Goal: Task Accomplishment & Management: Manage account settings

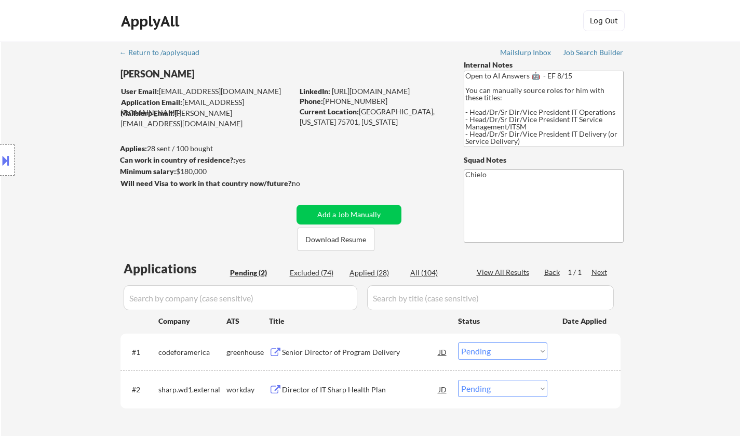
select select ""pending""
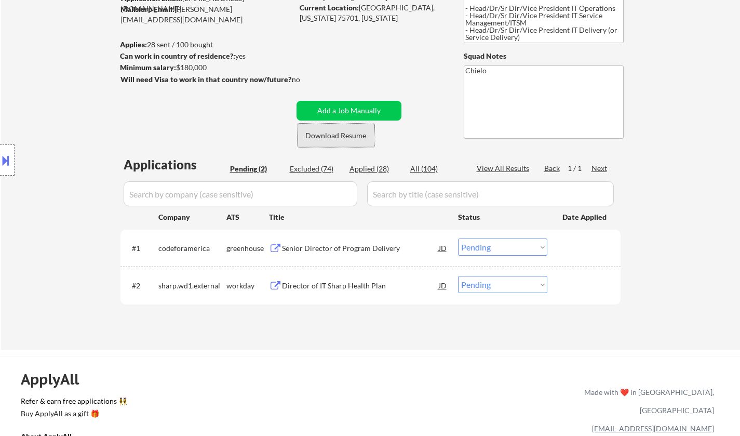
click at [339, 138] on button "Download Resume" at bounding box center [336, 135] width 77 height 23
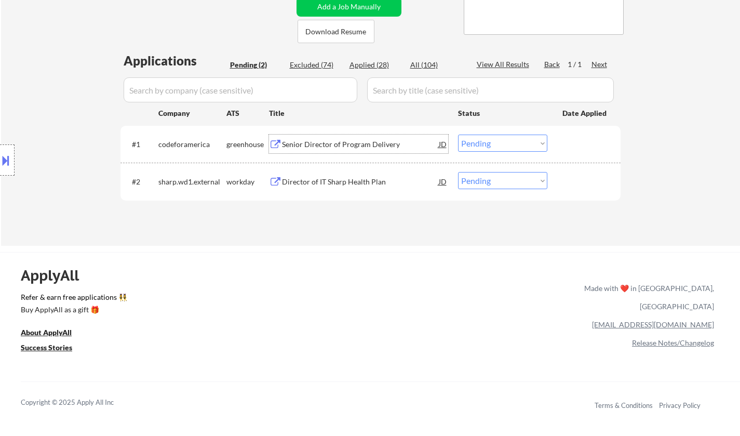
click at [312, 147] on div "Senior Director of Program Delivery" at bounding box center [360, 144] width 157 height 10
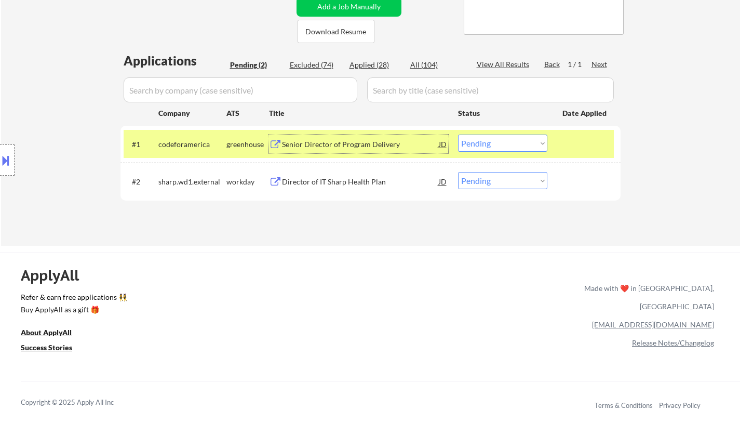
click at [507, 146] on select "Choose an option... Pending Applied Excluded (Questions) Excluded (Expired) Exc…" at bounding box center [502, 143] width 89 height 17
click at [458, 135] on select "Choose an option... Pending Applied Excluded (Questions) Excluded (Expired) Exc…" at bounding box center [502, 143] width 89 height 17
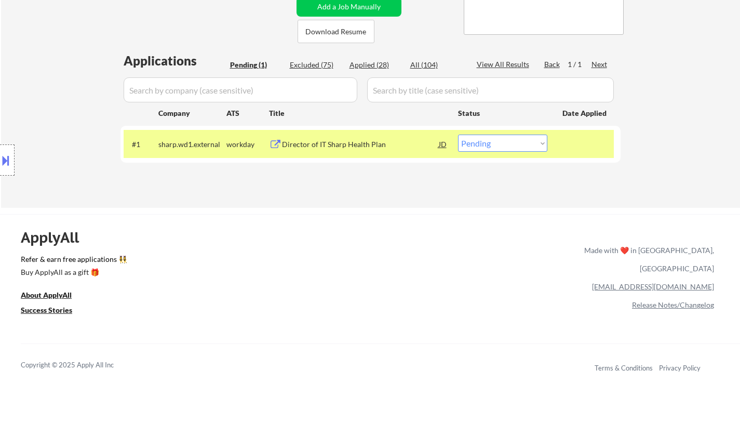
click at [346, 143] on div "Director of IT Sharp Health Plan" at bounding box center [360, 144] width 157 height 10
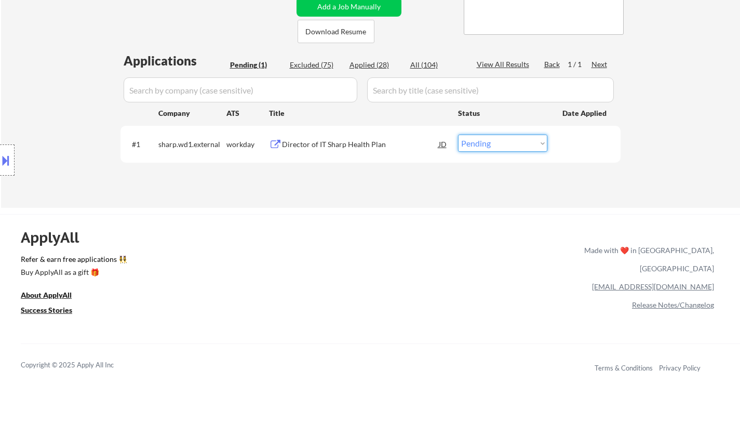
drag, startPoint x: 509, startPoint y: 143, endPoint x: 508, endPoint y: 151, distance: 7.9
click at [508, 143] on select "Choose an option... Pending Applied Excluded (Questions) Excluded (Expired) Exc…" at bounding box center [502, 143] width 89 height 17
select select ""applied""
click at [458, 135] on select "Choose an option... Pending Applied Excluded (Questions) Excluded (Expired) Exc…" at bounding box center [502, 143] width 89 height 17
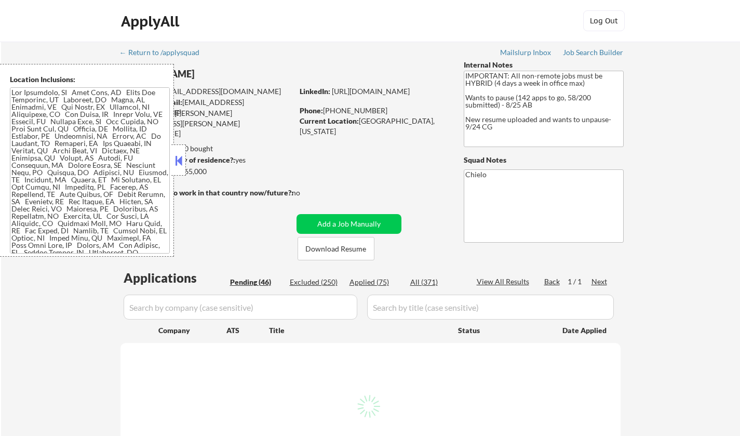
click at [179, 160] on button at bounding box center [178, 161] width 11 height 16
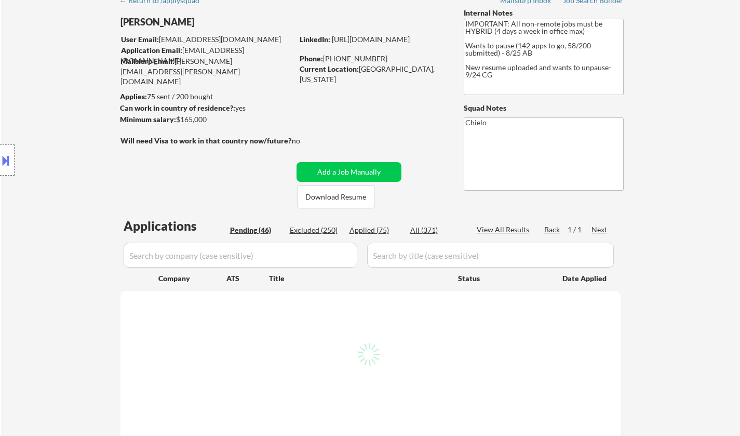
scroll to position [104, 0]
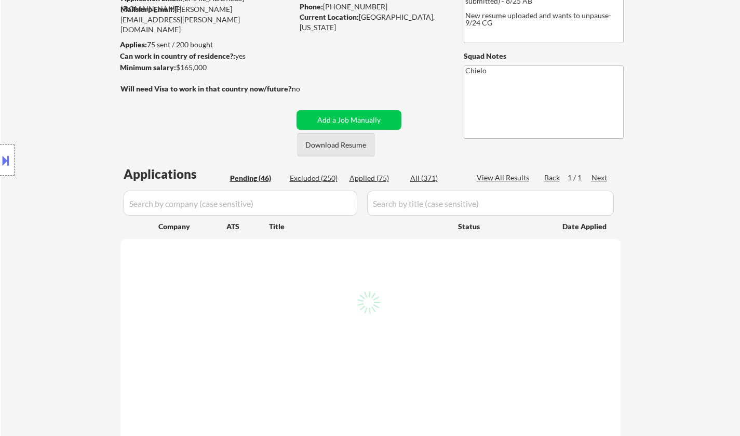
click at [335, 144] on button "Download Resume" at bounding box center [336, 144] width 77 height 23
select select ""pending""
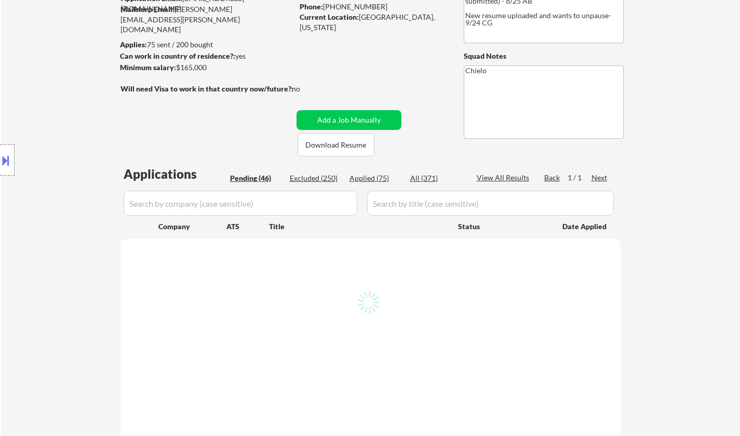
select select ""pending""
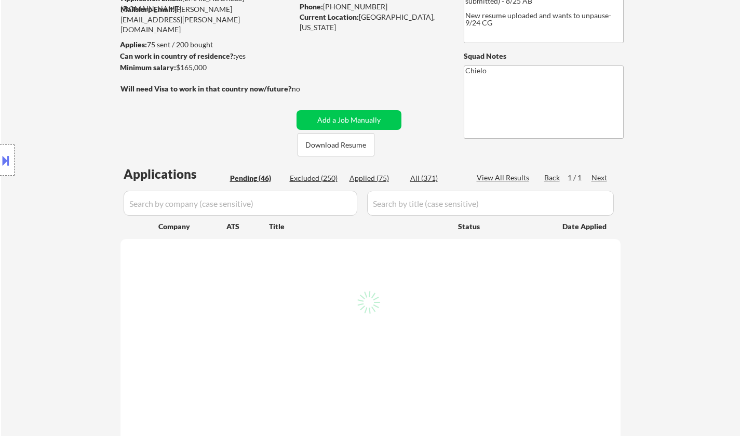
select select ""pending""
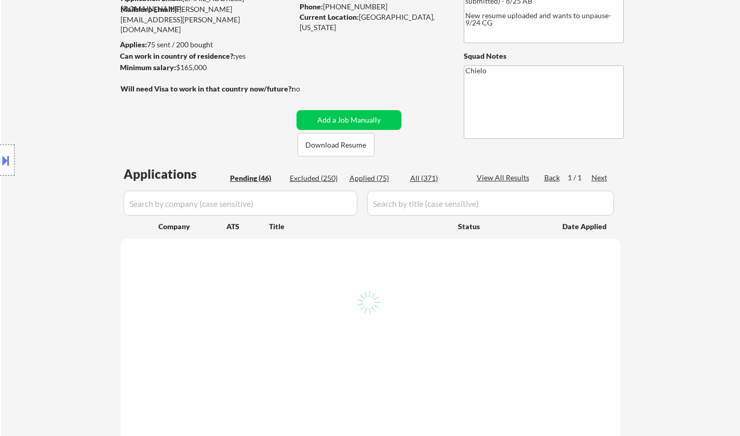
select select ""pending""
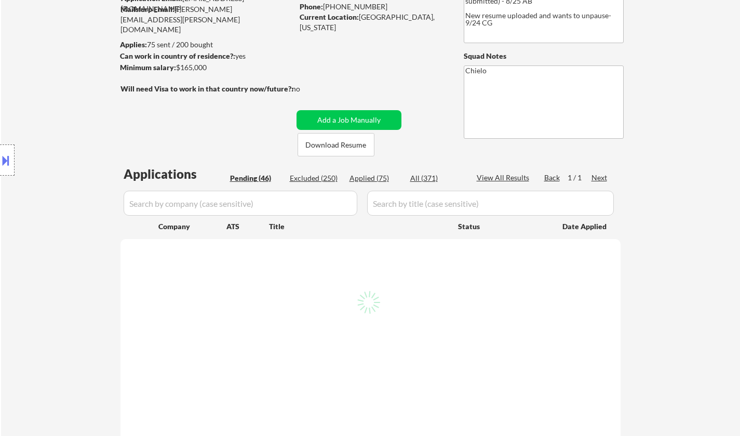
select select ""pending""
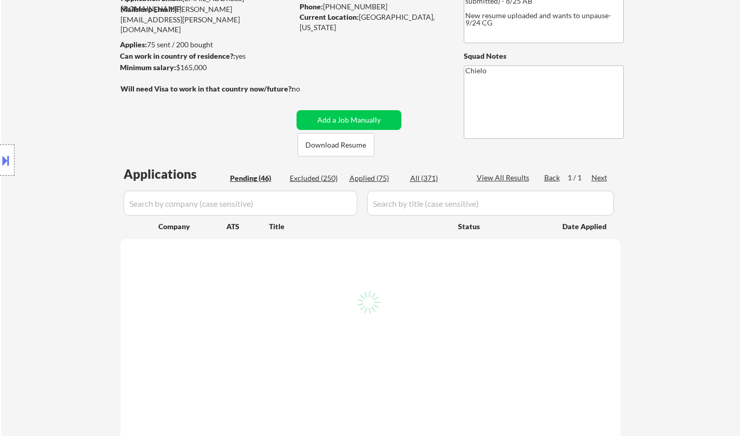
select select ""pending""
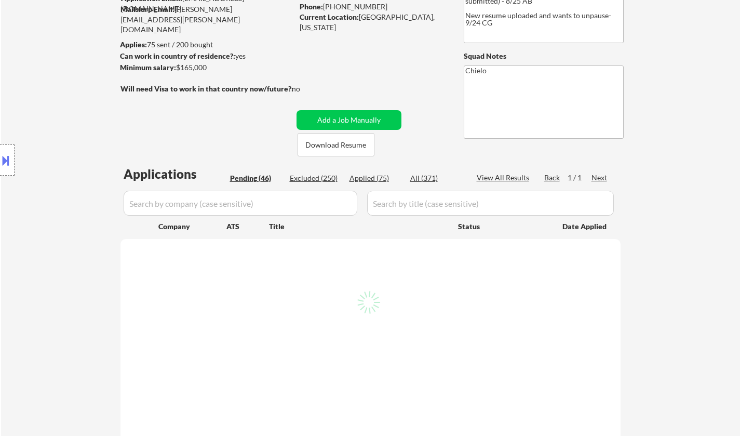
select select ""pending""
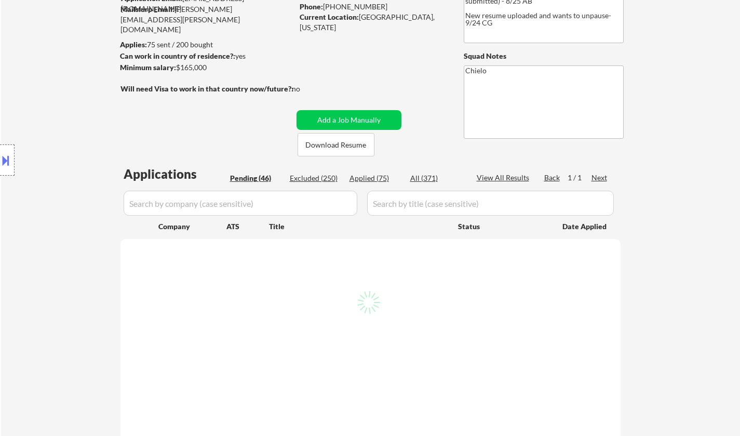
select select ""pending""
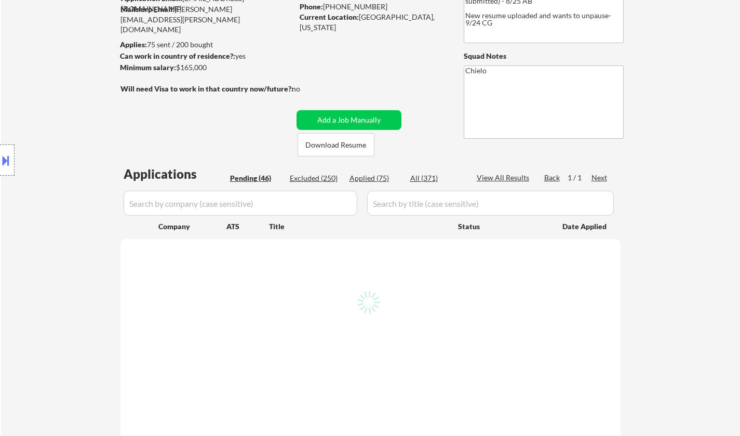
select select ""pending""
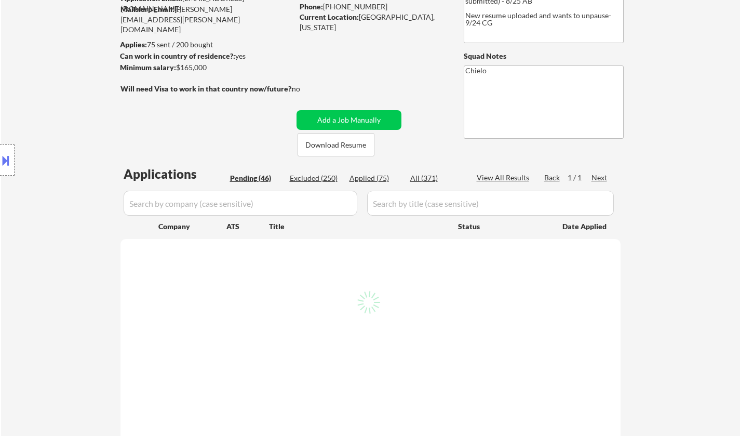
select select ""pending""
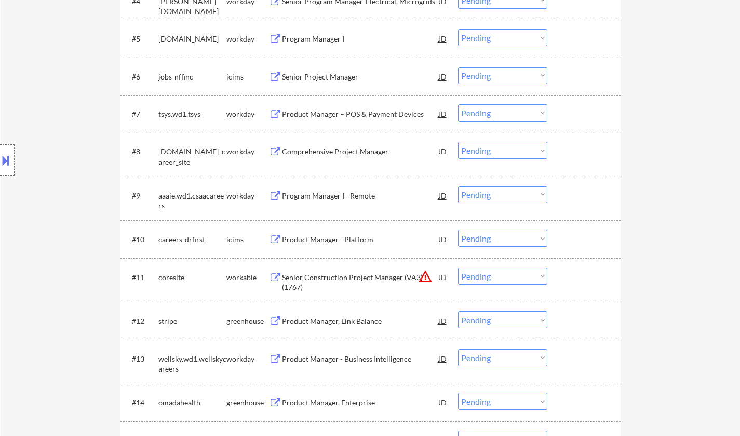
scroll to position [572, 0]
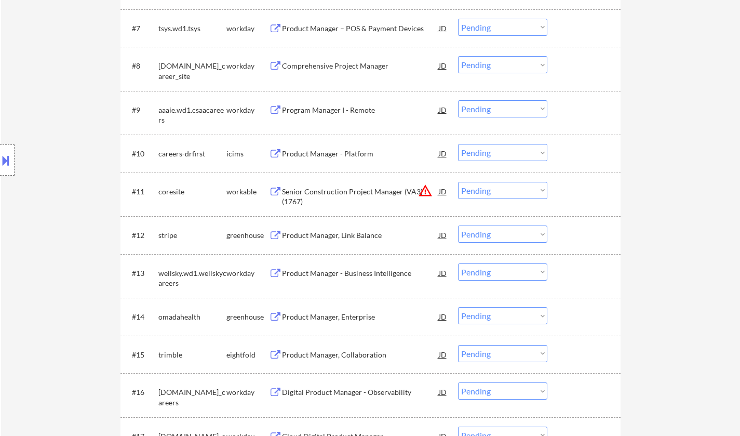
click at [335, 235] on div "Product Manager, Link Balance" at bounding box center [360, 235] width 157 height 10
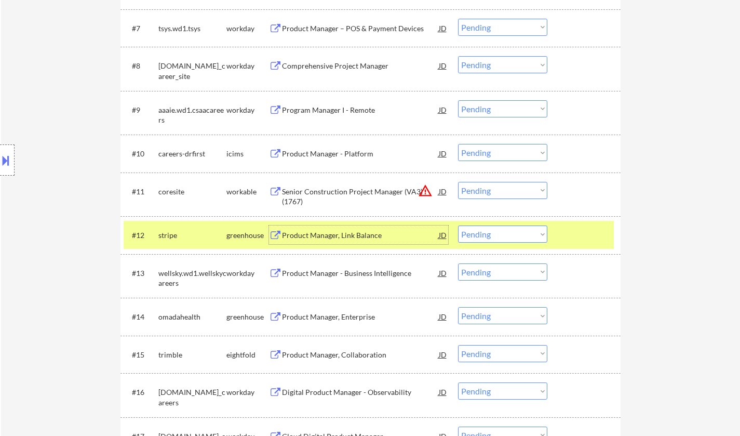
click at [485, 232] on select "Choose an option... Pending Applied Excluded (Questions) Excluded (Expired) Exc…" at bounding box center [502, 233] width 89 height 17
click at [458, 225] on select "Choose an option... Pending Applied Excluded (Questions) Excluded (Expired) Exc…" at bounding box center [502, 233] width 89 height 17
click at [359, 323] on div "Product Manager, Enterprise" at bounding box center [360, 316] width 157 height 19
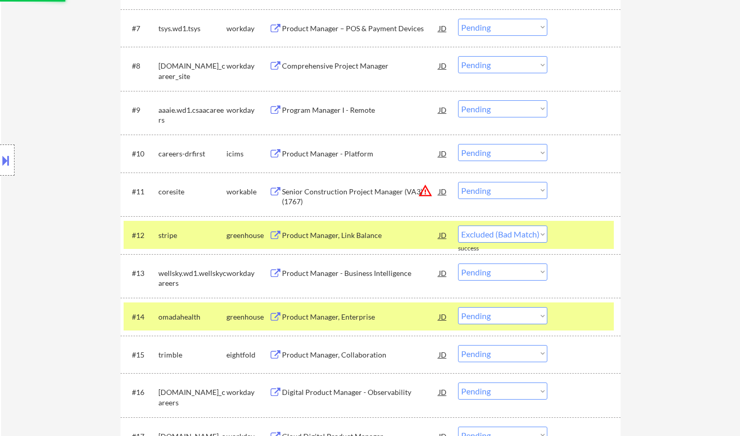
select select ""pending""
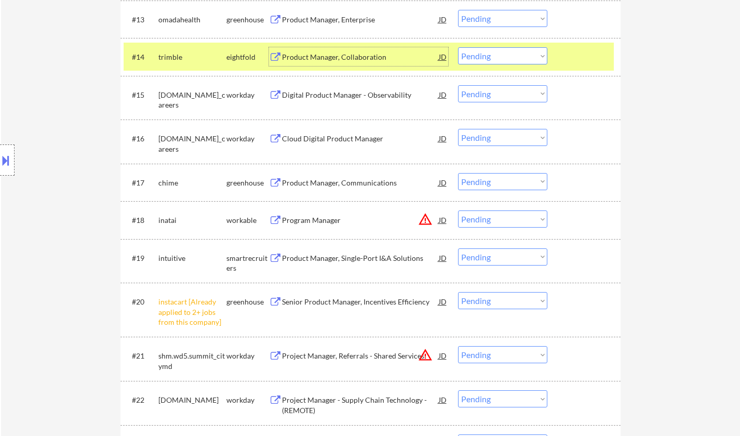
scroll to position [779, 0]
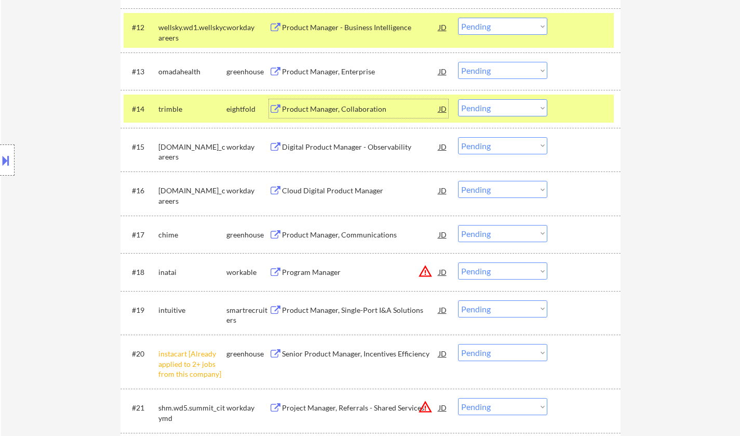
click at [493, 70] on select "Choose an option... Pending Applied Excluded (Questions) Excluded (Expired) Exc…" at bounding box center [502, 70] width 89 height 17
click at [458, 62] on select "Choose an option... Pending Applied Excluded (Questions) Excluded (Expired) Exc…" at bounding box center [502, 70] width 89 height 17
select select ""pending""
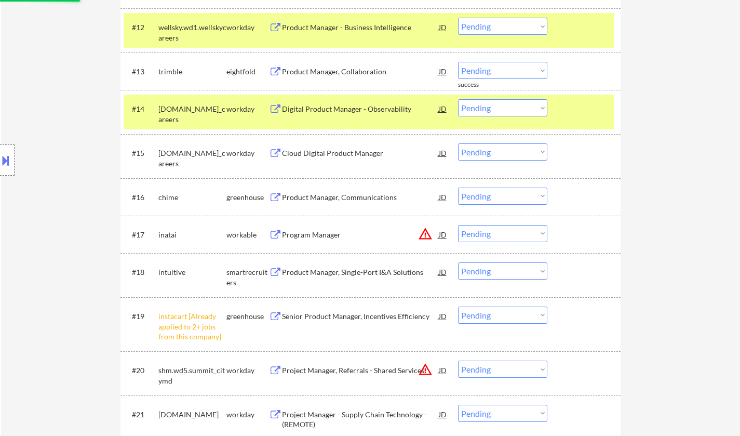
click at [308, 196] on div "Product Manager, Communications" at bounding box center [360, 197] width 157 height 10
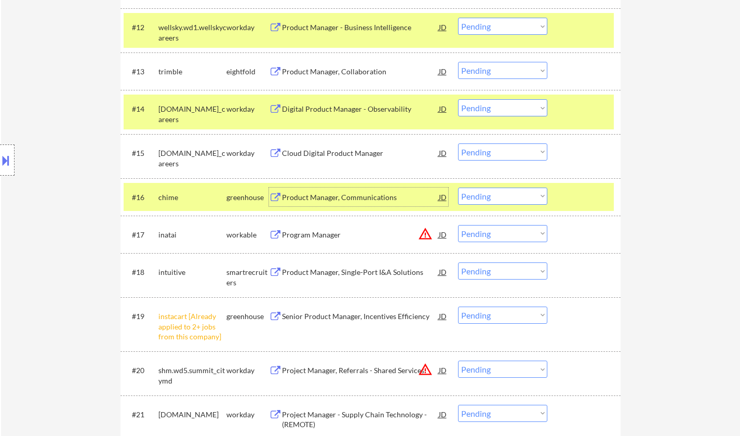
click at [498, 196] on select "Choose an option... Pending Applied Excluded (Questions) Excluded (Expired) Exc…" at bounding box center [502, 196] width 89 height 17
click at [458, 188] on select "Choose an option... Pending Applied Excluded (Questions) Excluded (Expired) Exc…" at bounding box center [502, 196] width 89 height 17
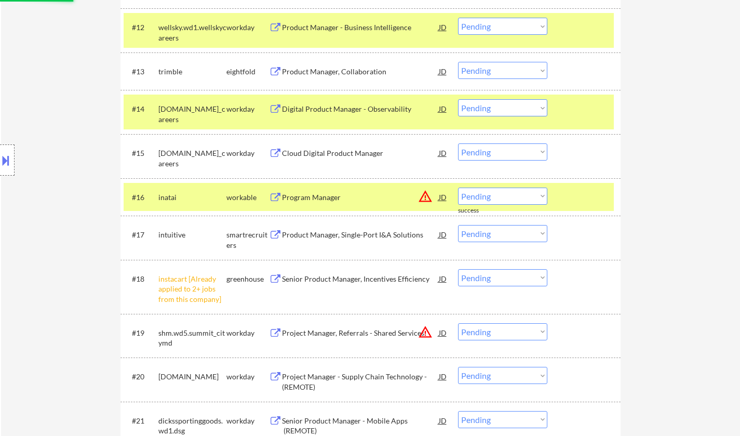
click at [447, 196] on div "JD" at bounding box center [443, 197] width 10 height 19
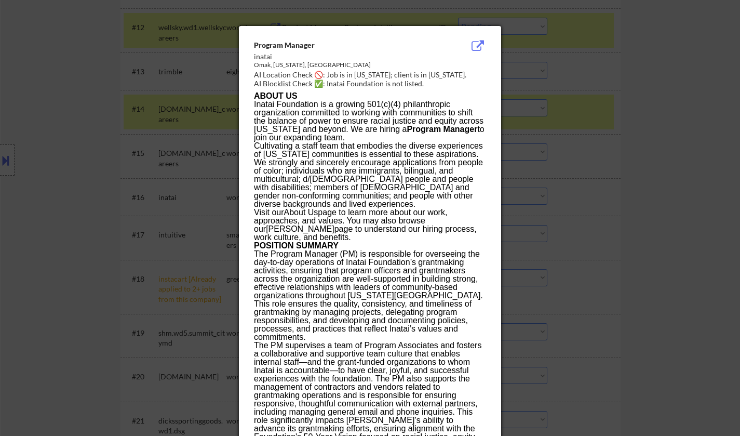
click at [609, 257] on div at bounding box center [370, 218] width 740 height 436
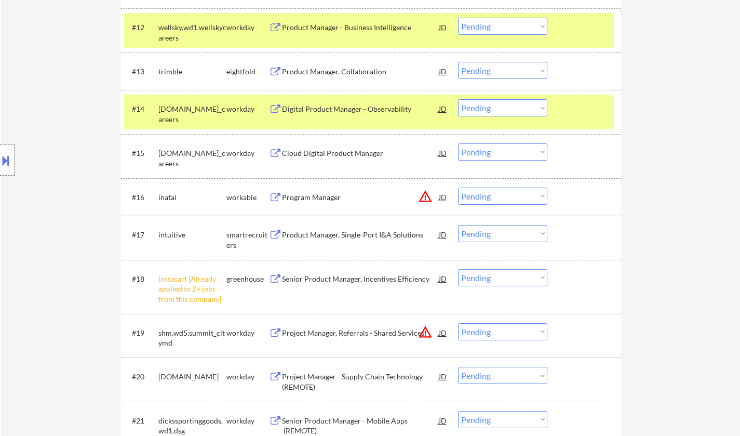
click at [514, 194] on select "Choose an option... Pending Applied Excluded (Questions) Excluded (Expired) Exc…" at bounding box center [502, 196] width 89 height 17
click at [458, 188] on select "Choose an option... Pending Applied Excluded (Questions) Excluded (Expired) Exc…" at bounding box center [502, 196] width 89 height 17
select select ""pending""
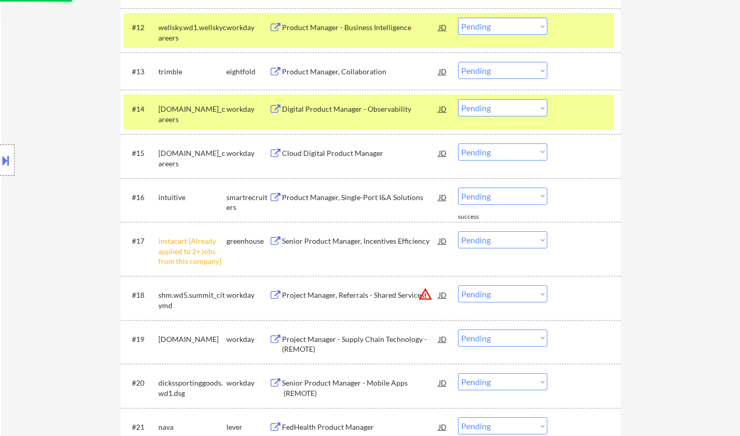
click at [487, 244] on select "Choose an option... Pending Applied Excluded (Questions) Excluded (Expired) Exc…" at bounding box center [502, 239] width 89 height 17
click at [458, 231] on select "Choose an option... Pending Applied Excluded (Questions) Excluded (Expired) Exc…" at bounding box center [502, 239] width 89 height 17
select select ""pending""
click at [357, 195] on div "Product Manager, Single-Port I&A Solutions" at bounding box center [360, 197] width 157 height 10
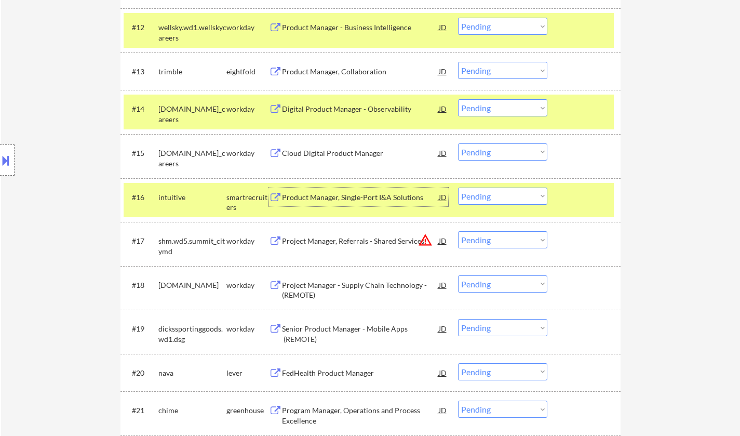
click at [497, 196] on select "Choose an option... Pending Applied Excluded (Questions) Excluded (Expired) Exc…" at bounding box center [502, 196] width 89 height 17
click at [458, 188] on select "Choose an option... Pending Applied Excluded (Questions) Excluded (Expired) Exc…" at bounding box center [502, 196] width 89 height 17
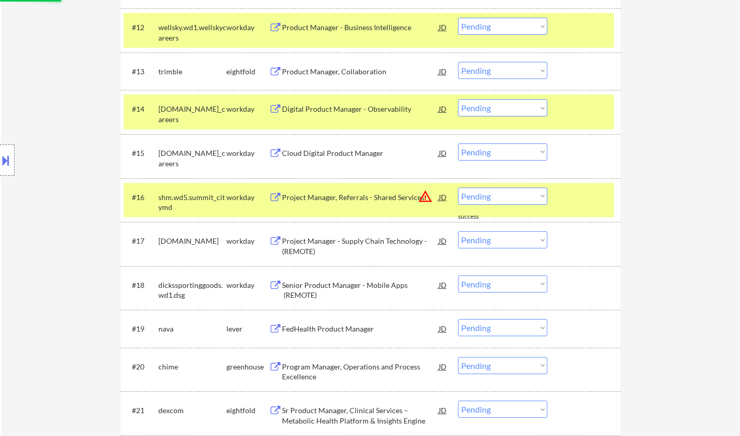
click at [441, 199] on div "JD" at bounding box center [443, 197] width 10 height 19
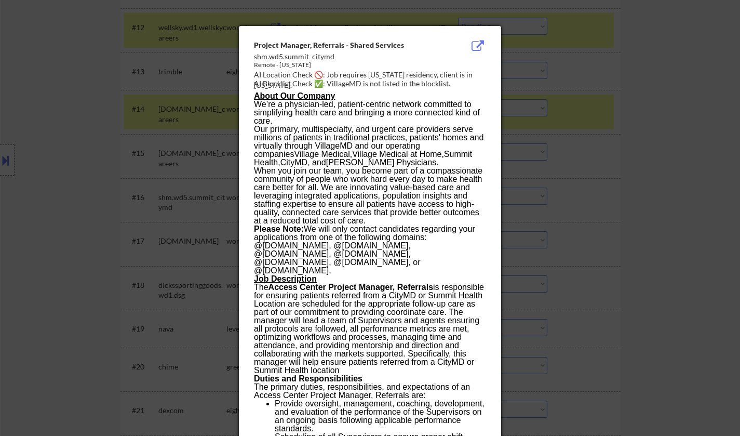
click at [605, 260] on div at bounding box center [370, 218] width 740 height 436
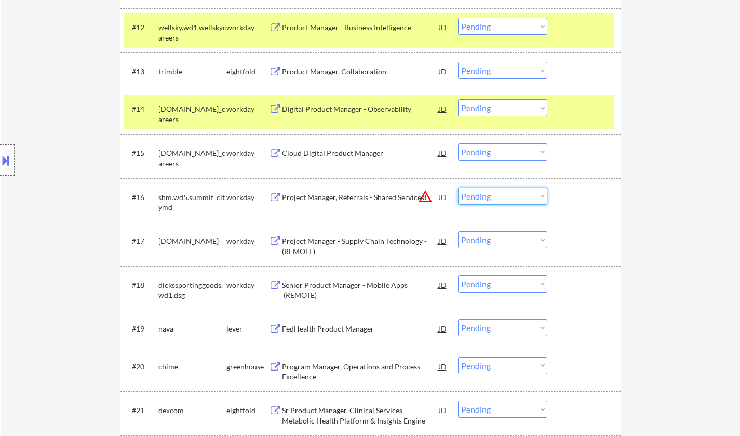
drag, startPoint x: 529, startPoint y: 196, endPoint x: 555, endPoint y: 254, distance: 63.5
click at [529, 196] on select "Choose an option... Pending Applied Excluded (Questions) Excluded (Expired) Exc…" at bounding box center [502, 196] width 89 height 17
click at [458, 188] on select "Choose an option... Pending Applied Excluded (Questions) Excluded (Expired) Exc…" at bounding box center [502, 196] width 89 height 17
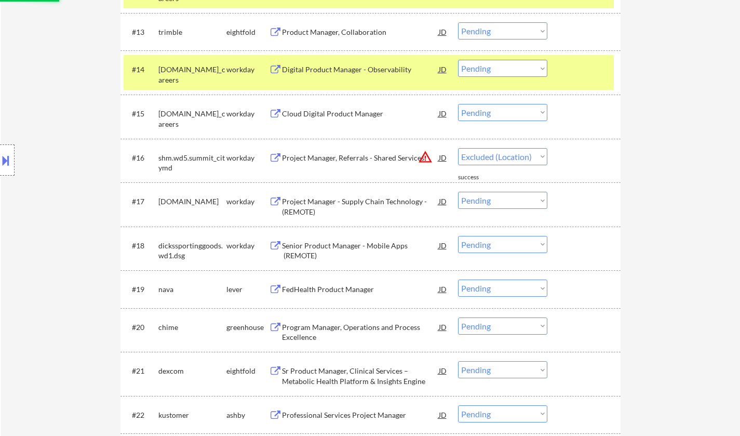
scroll to position [831, 0]
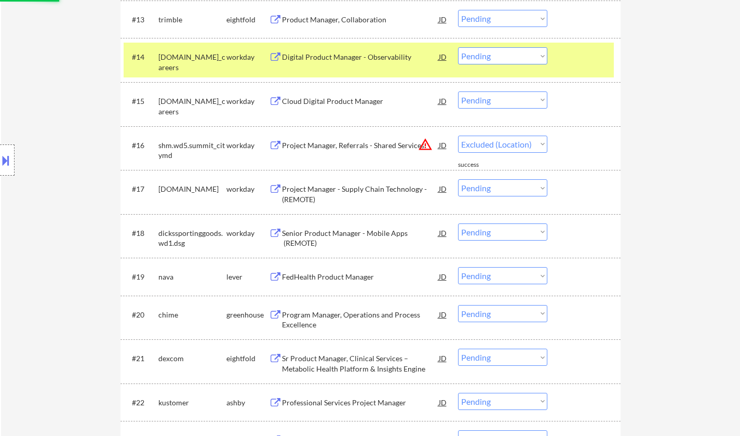
select select ""pending""
click at [351, 273] on div "FedHealth Product Manager" at bounding box center [360, 277] width 157 height 10
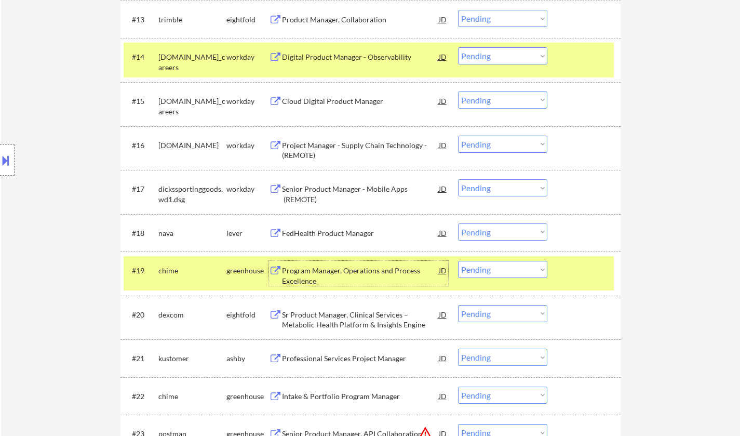
click at [508, 273] on select "Choose an option... Pending Applied Excluded (Questions) Excluded (Expired) Exc…" at bounding box center [502, 269] width 89 height 17
click at [458, 261] on select "Choose an option... Pending Applied Excluded (Questions) Excluded (Expired) Exc…" at bounding box center [502, 269] width 89 height 17
click at [341, 224] on div "FedHealth Product Manager" at bounding box center [360, 232] width 157 height 19
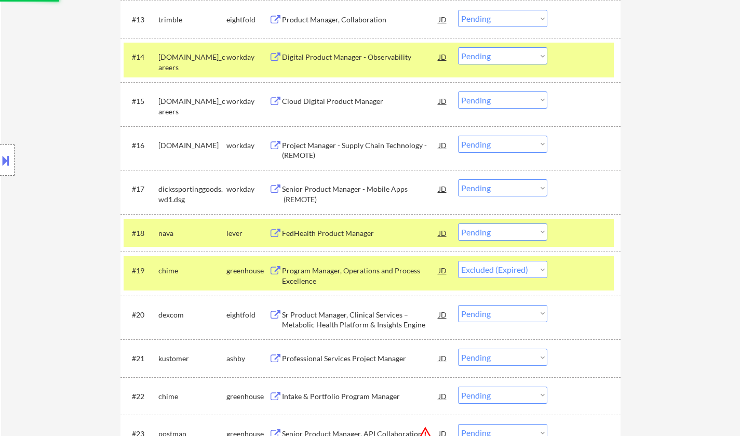
select select ""pending""
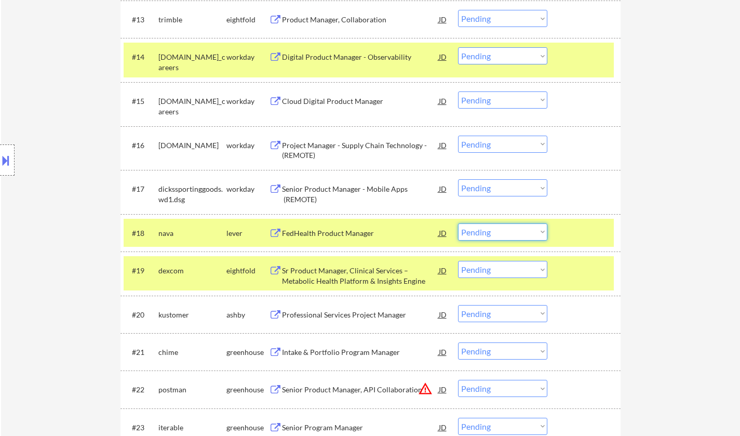
click at [517, 231] on select "Choose an option... Pending Applied Excluded (Questions) Excluded (Expired) Exc…" at bounding box center [502, 231] width 89 height 17
click at [458, 223] on select "Choose an option... Pending Applied Excluded (Questions) Excluded (Expired) Exc…" at bounding box center [502, 231] width 89 height 17
select select ""pending""
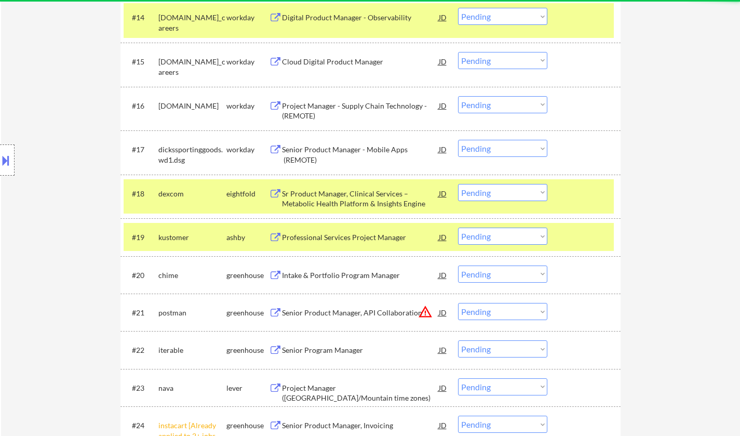
scroll to position [883, 0]
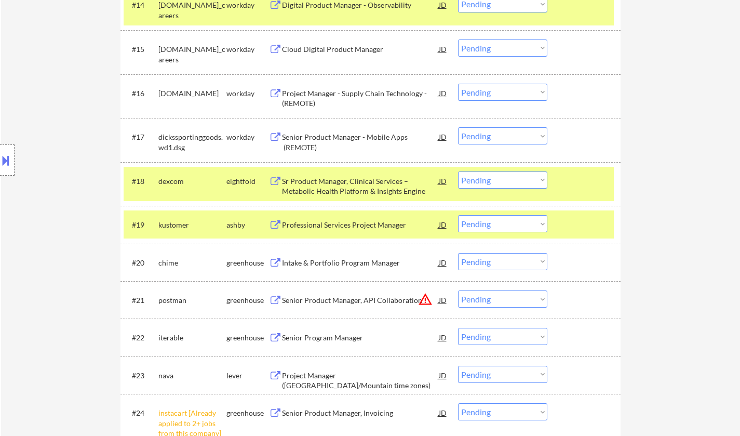
click at [347, 232] on div "Professional Services Project Manager" at bounding box center [360, 224] width 157 height 19
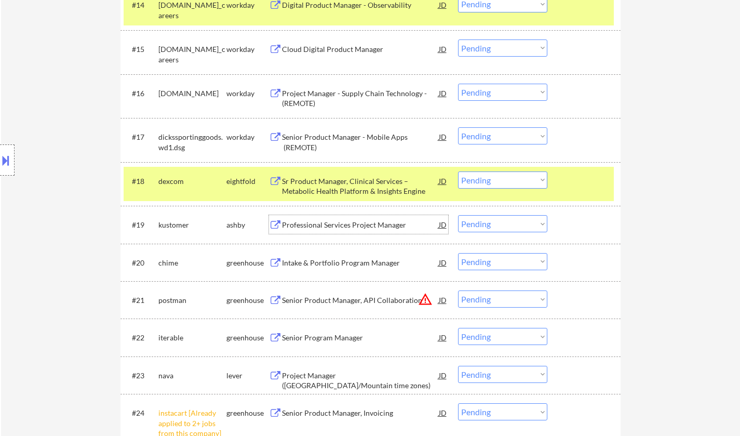
click at [500, 222] on select "Choose an option... Pending Applied Excluded (Questions) Excluded (Expired) Exc…" at bounding box center [502, 223] width 89 height 17
click at [458, 215] on select "Choose an option... Pending Applied Excluded (Questions) Excluded (Expired) Exc…" at bounding box center [502, 223] width 89 height 17
select select ""pending""
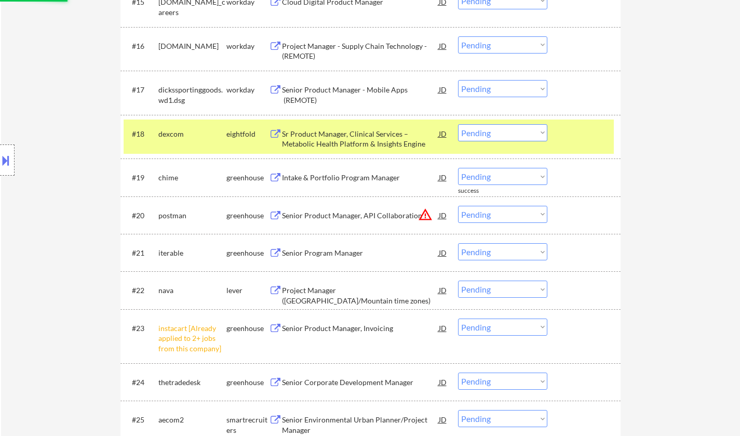
scroll to position [987, 0]
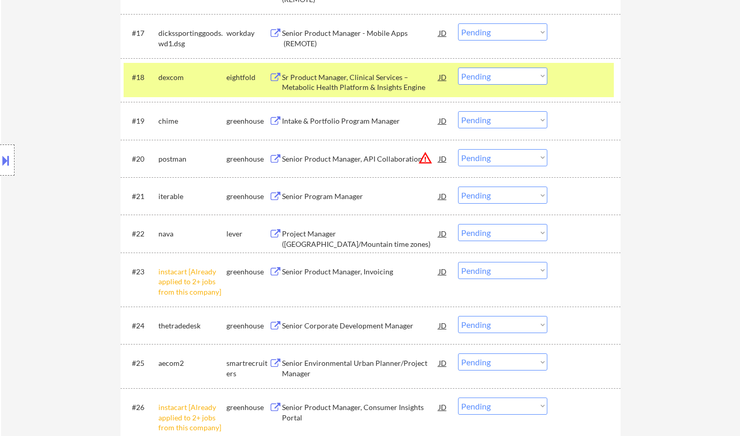
click at [321, 198] on div "Senior Program Manager" at bounding box center [360, 196] width 157 height 10
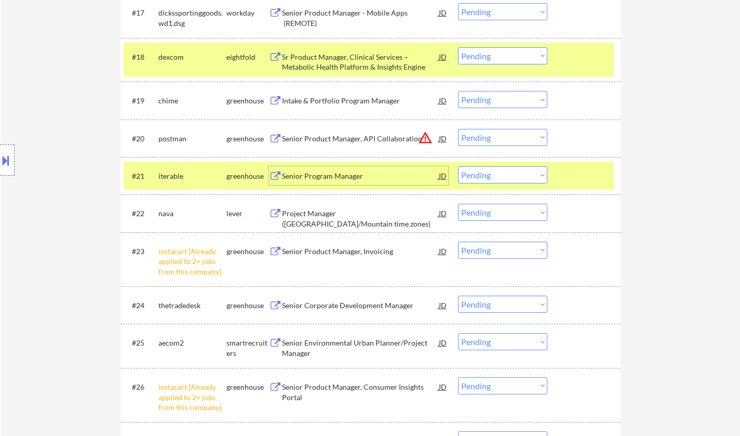
scroll to position [1143, 0]
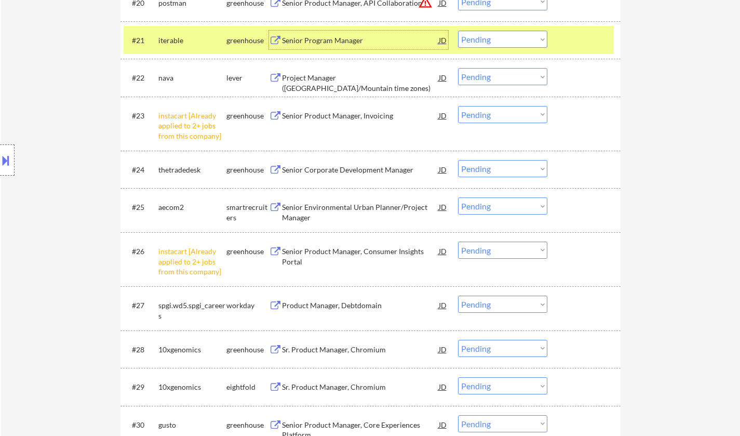
drag, startPoint x: 488, startPoint y: 114, endPoint x: 489, endPoint y: 123, distance: 9.0
click at [487, 114] on select "Choose an option... Pending Applied Excluded (Questions) Excluded (Expired) Exc…" at bounding box center [502, 114] width 89 height 17
click at [458, 106] on select "Choose an option... Pending Applied Excluded (Questions) Excluded (Expired) Exc…" at bounding box center [502, 114] width 89 height 17
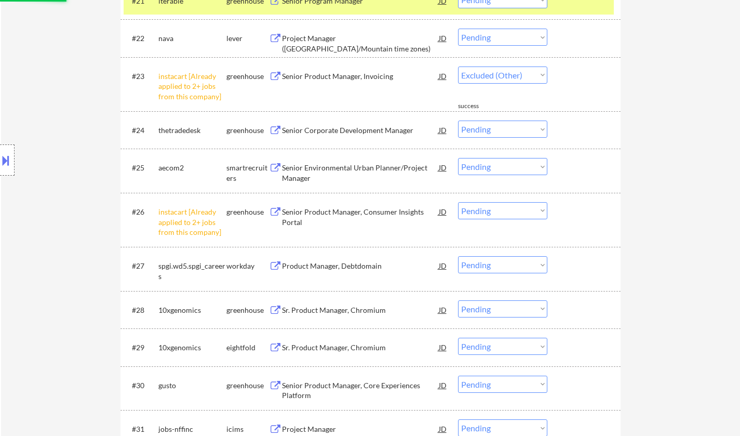
scroll to position [1195, 0]
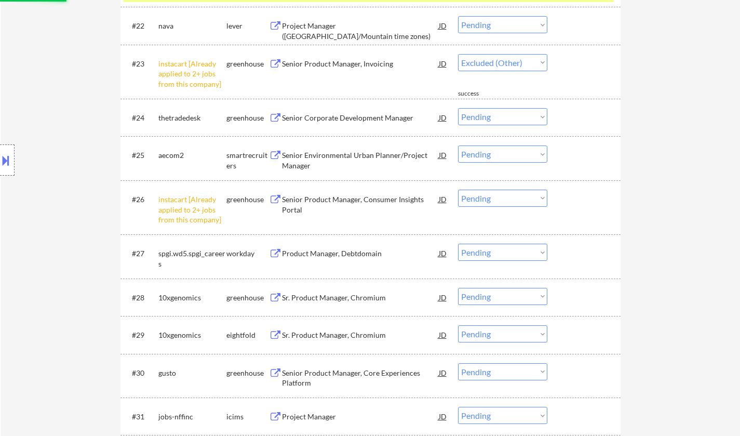
select select ""pending""
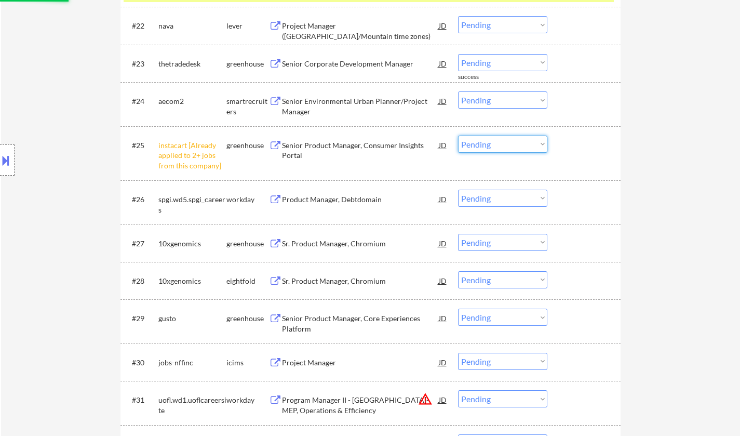
drag, startPoint x: 499, startPoint y: 138, endPoint x: 504, endPoint y: 146, distance: 9.4
click at [499, 138] on select "Choose an option... Pending Applied Excluded (Questions) Excluded (Expired) Exc…" at bounding box center [502, 144] width 89 height 17
click at [458, 136] on select "Choose an option... Pending Applied Excluded (Questions) Excluded (Expired) Exc…" at bounding box center [502, 144] width 89 height 17
select select ""pending""
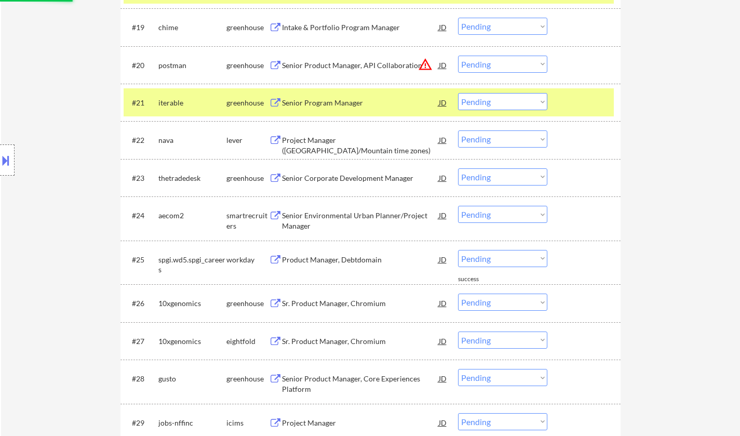
scroll to position [1039, 0]
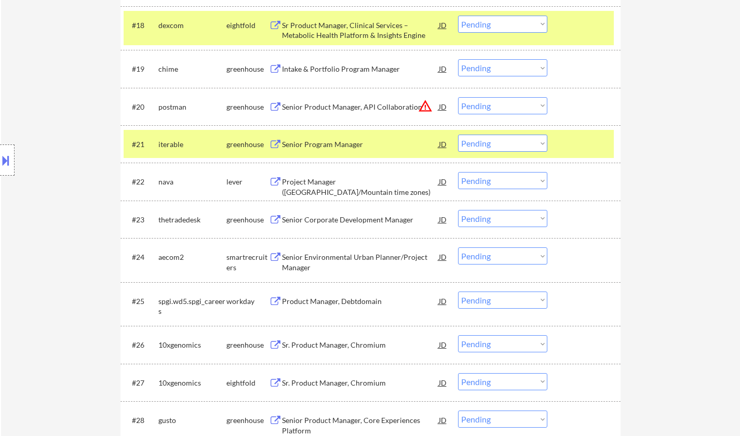
click at [335, 186] on div "Project Manager ([GEOGRAPHIC_DATA]/Mountain time zones)" at bounding box center [360, 187] width 157 height 20
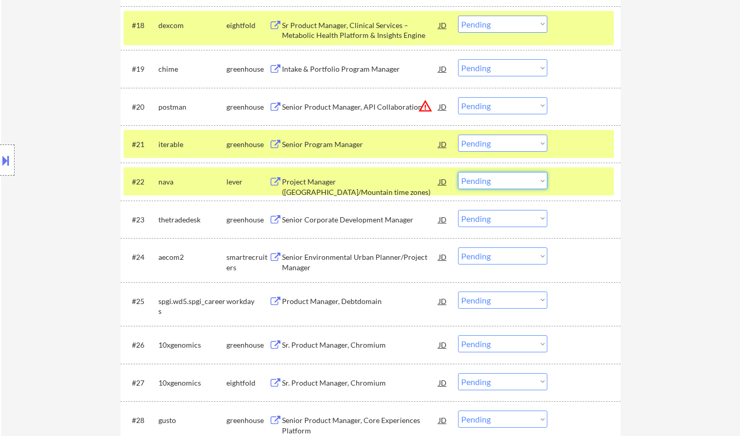
click at [495, 189] on select "Choose an option... Pending Applied Excluded (Questions) Excluded (Expired) Exc…" at bounding box center [502, 180] width 89 height 17
click at [458, 172] on select "Choose an option... Pending Applied Excluded (Questions) Excluded (Expired) Exc…" at bounding box center [502, 180] width 89 height 17
select select ""pending""
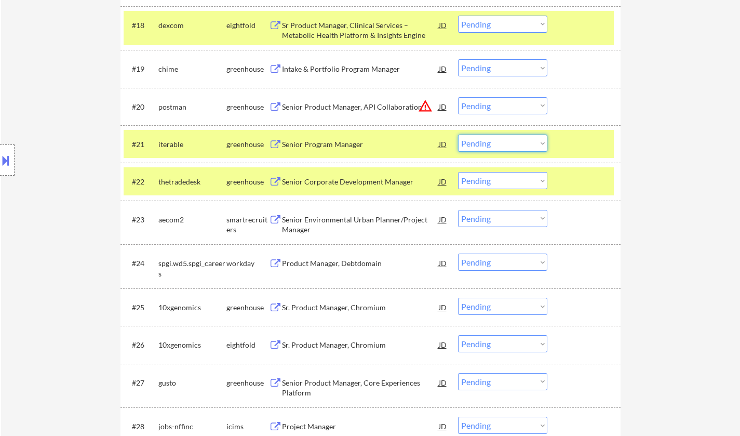
click at [487, 142] on select "Choose an option... Pending Applied Excluded (Questions) Excluded (Expired) Exc…" at bounding box center [502, 143] width 89 height 17
click at [318, 141] on div "Senior Program Manager" at bounding box center [360, 144] width 157 height 10
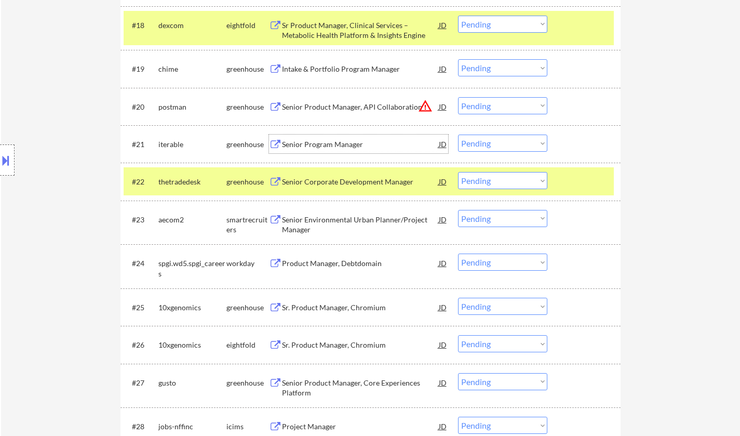
click at [484, 143] on select "Choose an option... Pending Applied Excluded (Questions) Excluded (Expired) Exc…" at bounding box center [502, 143] width 89 height 17
click at [458, 135] on select "Choose an option... Pending Applied Excluded (Questions) Excluded (Expired) Exc…" at bounding box center [502, 143] width 89 height 17
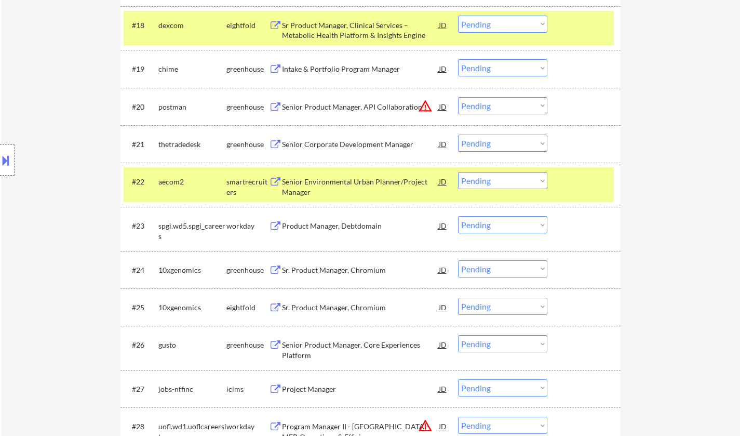
click at [335, 147] on div "Senior Corporate Development Manager" at bounding box center [360, 144] width 157 height 10
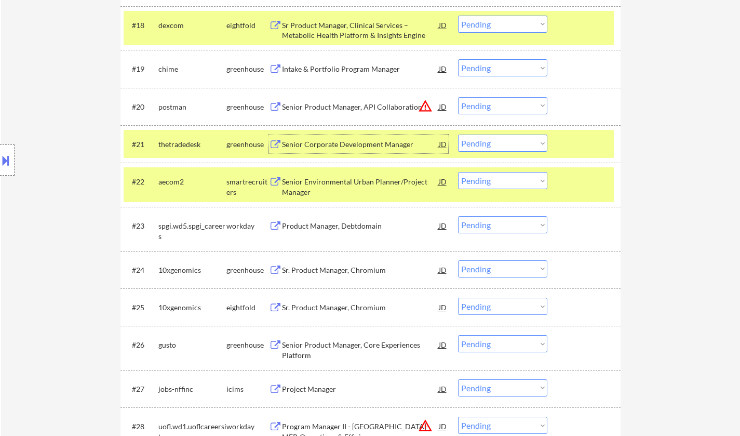
click at [444, 145] on div "JD" at bounding box center [443, 144] width 10 height 19
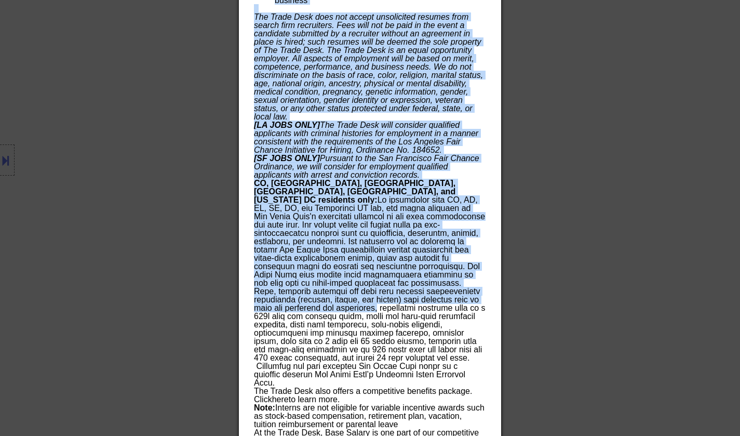
scroll to position [2086, 0]
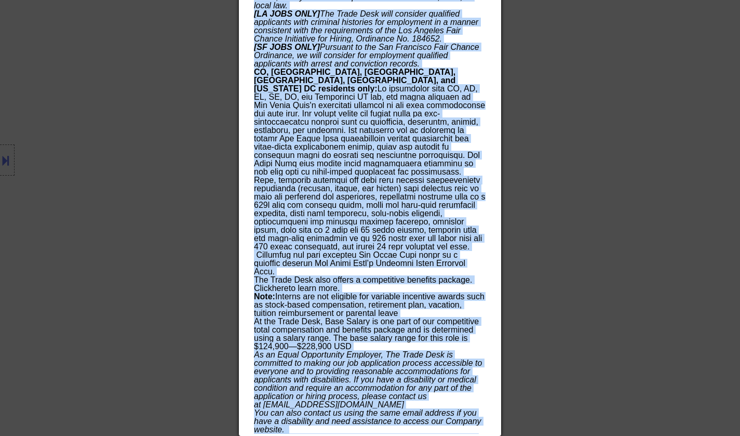
drag, startPoint x: 253, startPoint y: 43, endPoint x: 440, endPoint y: 432, distance: 432.0
copy div "Loremi Dolorsita Consectetur Adipisc elitseddoeiu Tem Incidid; Utl Etdolorem AL…"
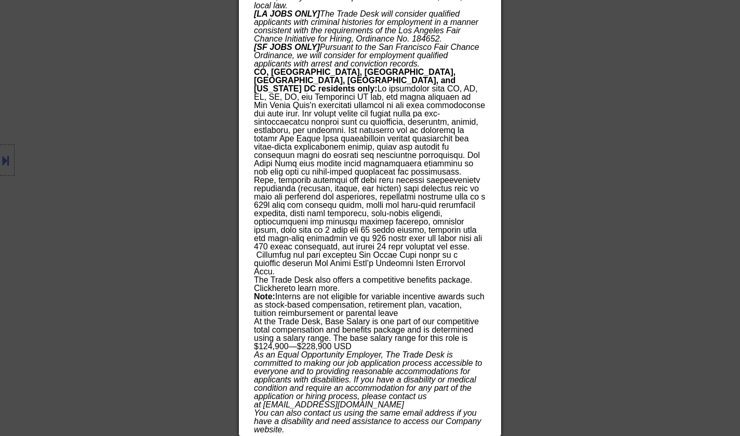
click at [653, 215] on div at bounding box center [370, 218] width 740 height 436
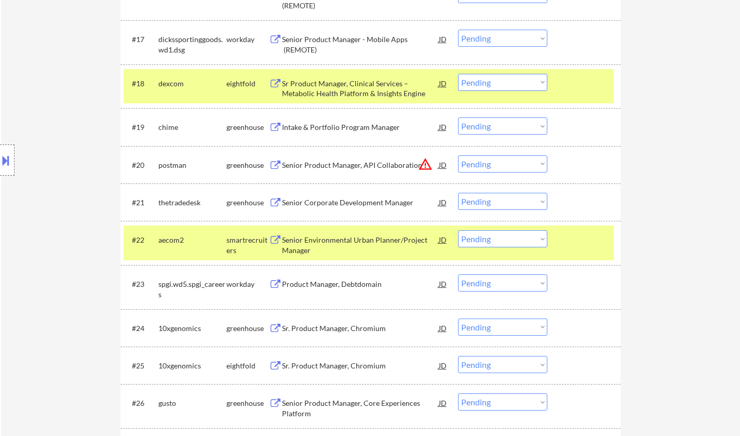
scroll to position [1033, 0]
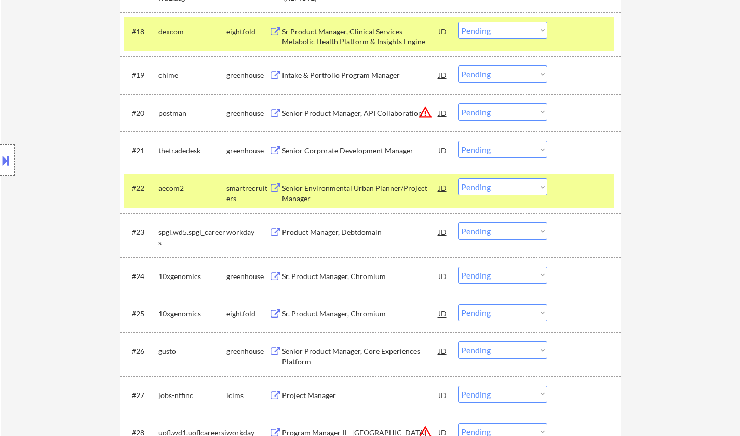
click at [498, 146] on select "Choose an option... Pending Applied Excluded (Questions) Excluded (Expired) Exc…" at bounding box center [502, 149] width 89 height 17
click at [458, 141] on select "Choose an option... Pending Applied Excluded (Questions) Excluded (Expired) Exc…" at bounding box center [502, 149] width 89 height 17
select select ""pending""
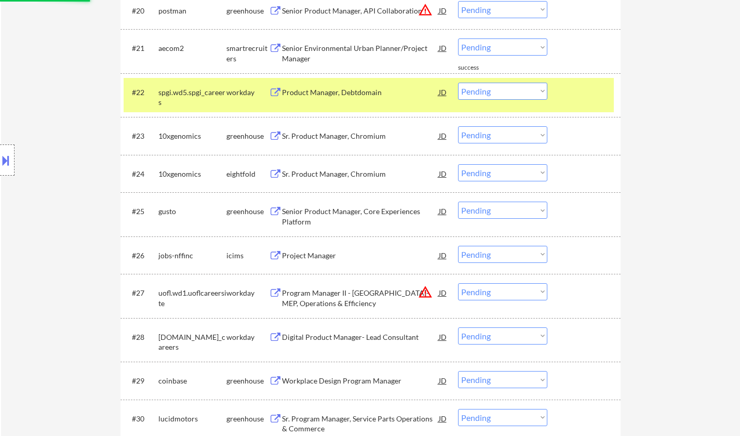
scroll to position [1137, 0]
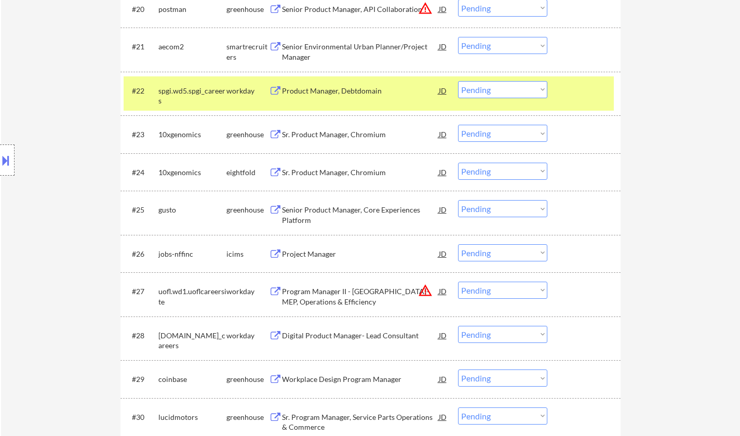
click at [334, 136] on div "Sr. Product Manager, Chromium" at bounding box center [360, 134] width 157 height 10
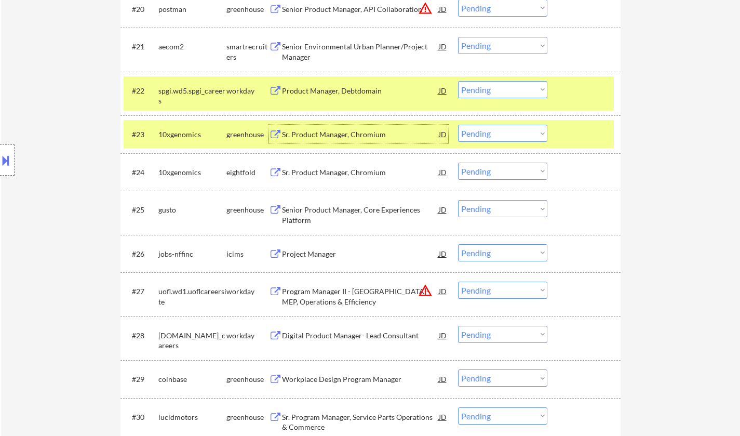
click at [517, 134] on select "Choose an option... Pending Applied Excluded (Questions) Excluded (Expired) Exc…" at bounding box center [502, 133] width 89 height 17
click at [458, 125] on select "Choose an option... Pending Applied Excluded (Questions) Excluded (Expired) Exc…" at bounding box center [502, 133] width 89 height 17
click at [344, 210] on div "Senior Product Manager, Core Experiences Platform" at bounding box center [360, 215] width 157 height 20
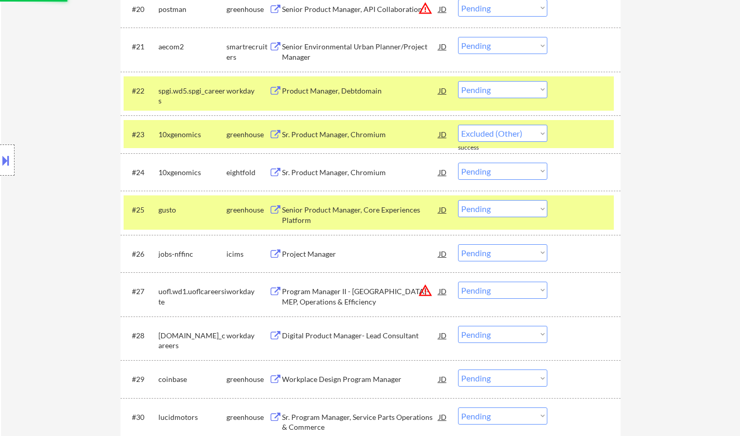
select select ""pending""
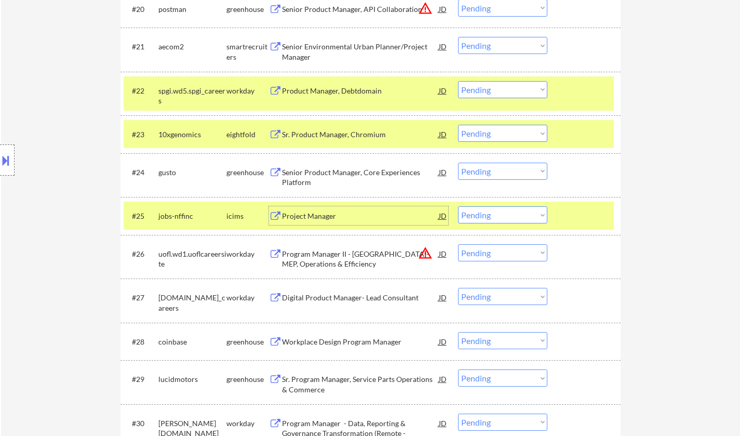
click at [509, 174] on select "Choose an option... Pending Applied Excluded (Questions) Excluded (Expired) Exc…" at bounding box center [502, 171] width 89 height 17
click at [458, 163] on select "Choose an option... Pending Applied Excluded (Questions) Excluded (Expired) Exc…" at bounding box center [502, 171] width 89 height 17
select select ""pending""
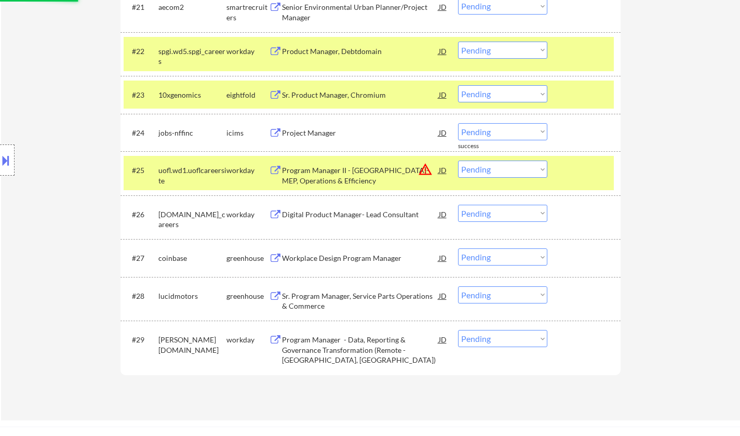
scroll to position [1189, 0]
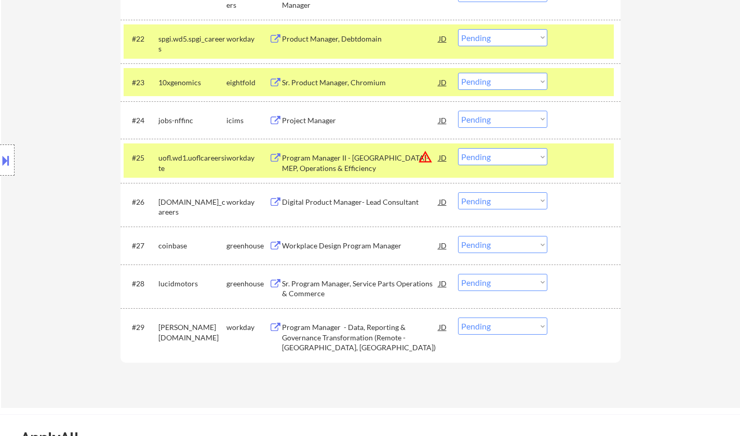
click at [340, 244] on div "Workplace Design Program Manager" at bounding box center [360, 246] width 157 height 10
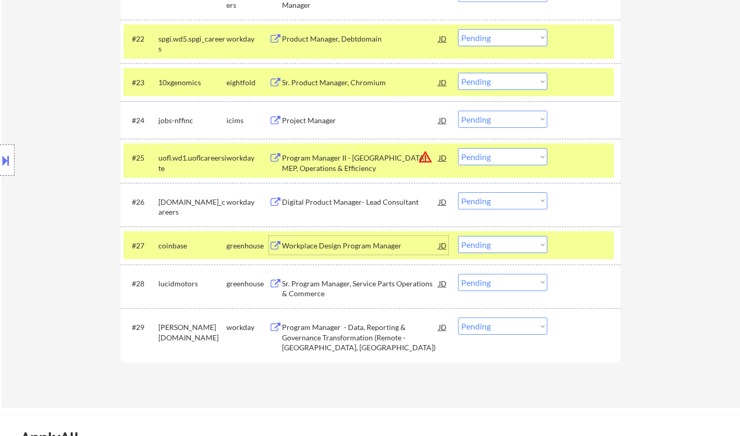
click at [361, 292] on div "Sr. Program Manager, Service Parts Operations & Commerce" at bounding box center [360, 288] width 157 height 20
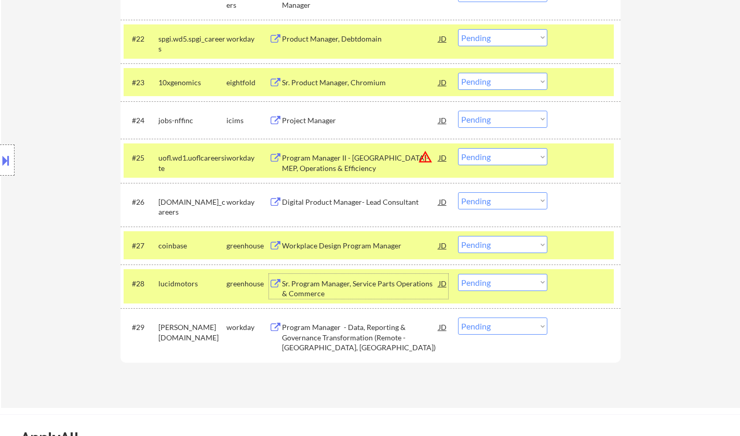
click at [483, 285] on select "Choose an option... Pending Applied Excluded (Questions) Excluded (Expired) Exc…" at bounding box center [502, 282] width 89 height 17
click at [458, 274] on select "Choose an option... Pending Applied Excluded (Questions) Excluded (Expired) Exc…" at bounding box center [502, 282] width 89 height 17
select select ""pending""
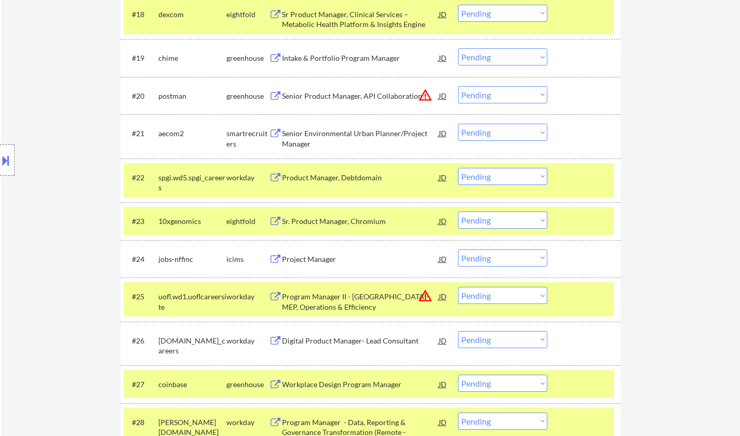
scroll to position [981, 0]
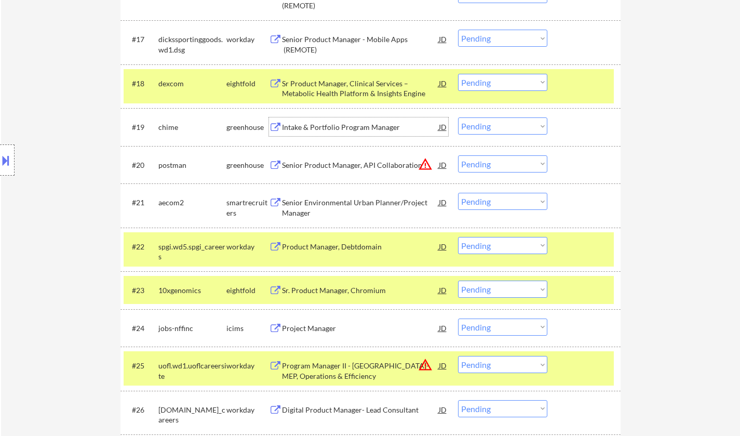
click at [344, 124] on div "Intake & Portfolio Program Manager" at bounding box center [360, 127] width 157 height 10
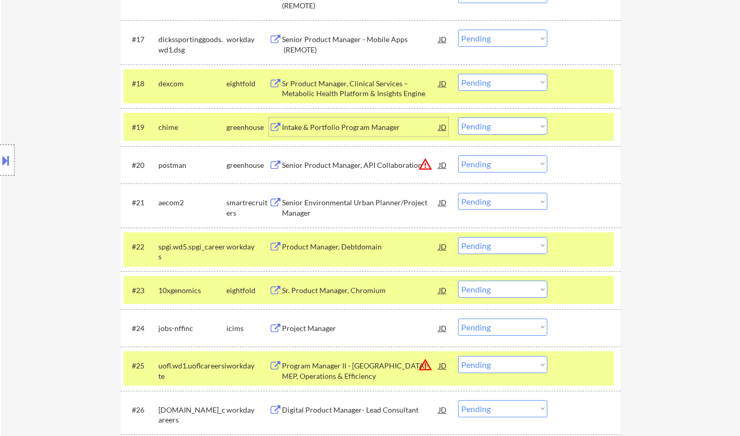
click at [506, 120] on select "Choose an option... Pending Applied Excluded (Questions) Excluded (Expired) Exc…" at bounding box center [502, 125] width 89 height 17
click at [458, 117] on select "Choose an option... Pending Applied Excluded (Questions) Excluded (Expired) Exc…" at bounding box center [502, 125] width 89 height 17
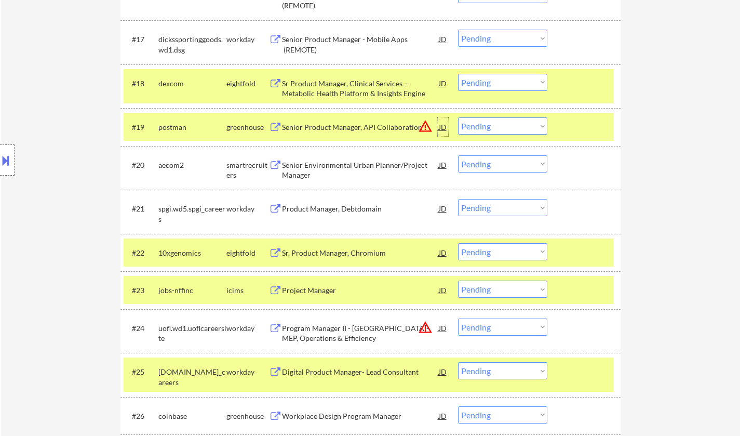
click at [440, 126] on div "JD" at bounding box center [443, 126] width 10 height 19
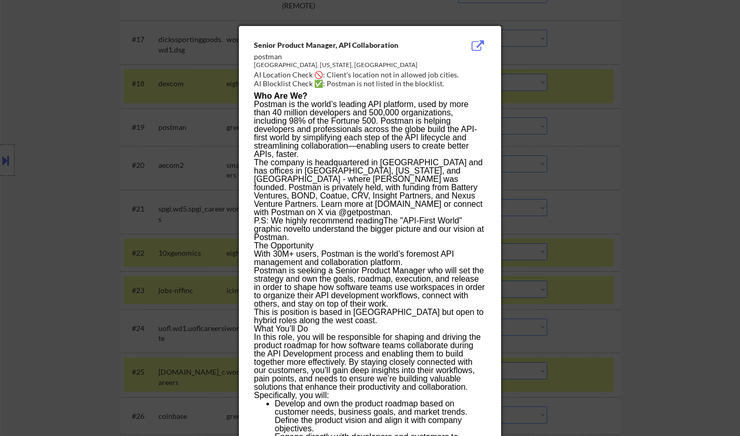
click at [592, 308] on div at bounding box center [370, 218] width 740 height 436
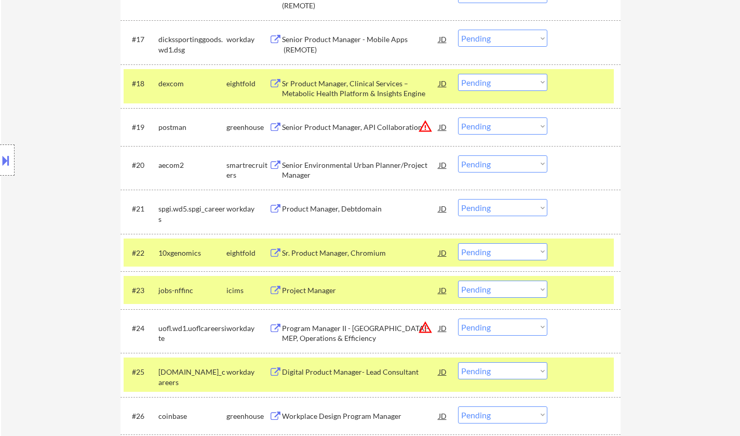
click at [513, 128] on select "Choose an option... Pending Applied Excluded (Questions) Excluded (Expired) Exc…" at bounding box center [502, 125] width 89 height 17
click at [458, 117] on select "Choose an option... Pending Applied Excluded (Questions) Excluded (Expired) Exc…" at bounding box center [502, 125] width 89 height 17
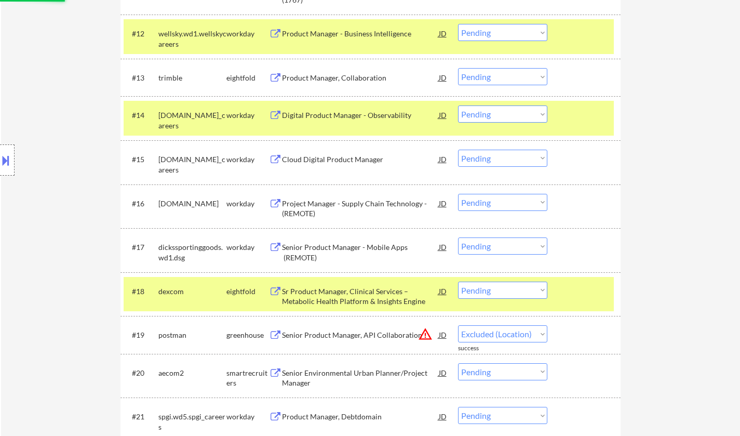
select select ""pending""
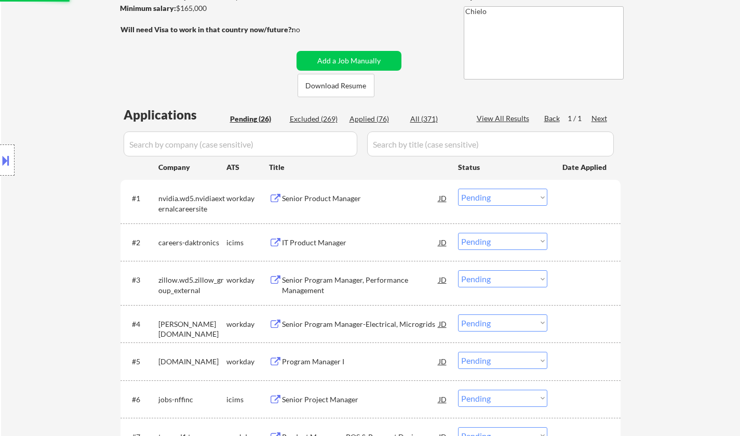
scroll to position [150, 0]
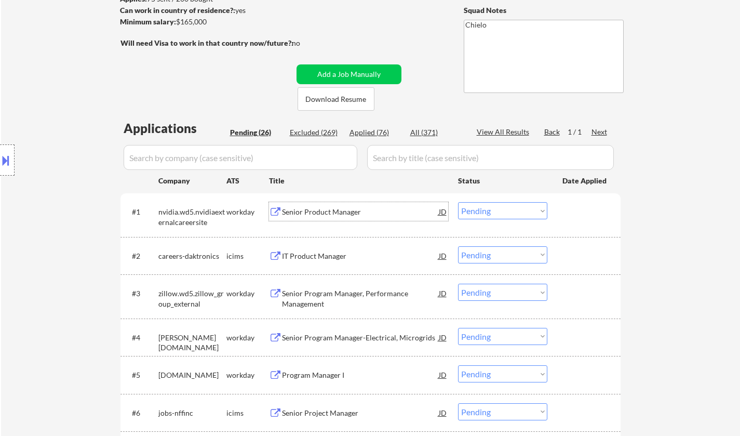
click at [318, 206] on div "Senior Product Manager" at bounding box center [360, 211] width 157 height 19
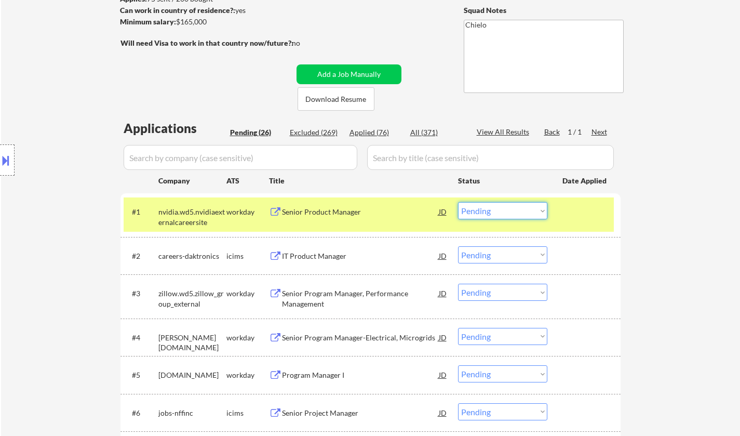
drag, startPoint x: 519, startPoint y: 210, endPoint x: 519, endPoint y: 217, distance: 6.8
click at [519, 210] on select "Choose an option... Pending Applied Excluded (Questions) Excluded (Expired) Exc…" at bounding box center [502, 210] width 89 height 17
click at [458, 202] on select "Choose an option... Pending Applied Excluded (Questions) Excluded (Expired) Exc…" at bounding box center [502, 210] width 89 height 17
select select ""pending""
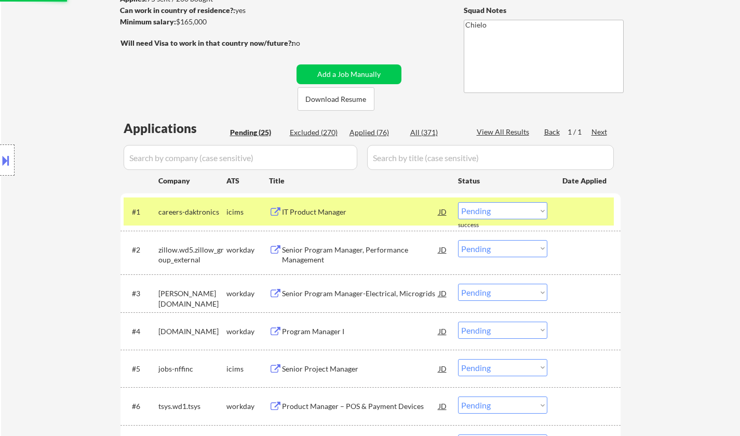
scroll to position [202, 0]
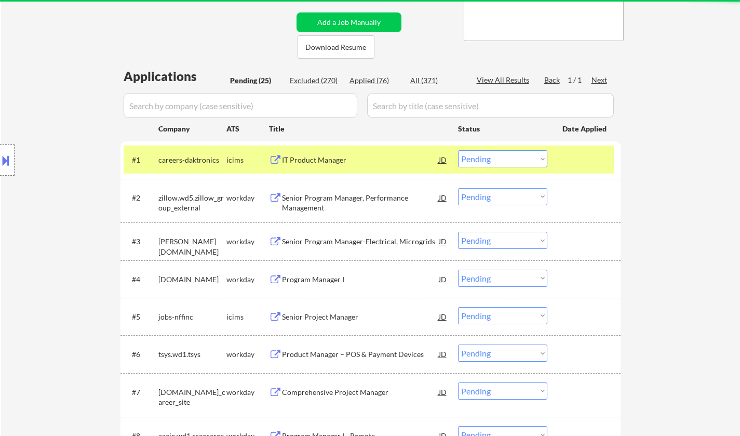
click at [323, 201] on div "Senior Program Manager, Performance Management" at bounding box center [360, 203] width 157 height 20
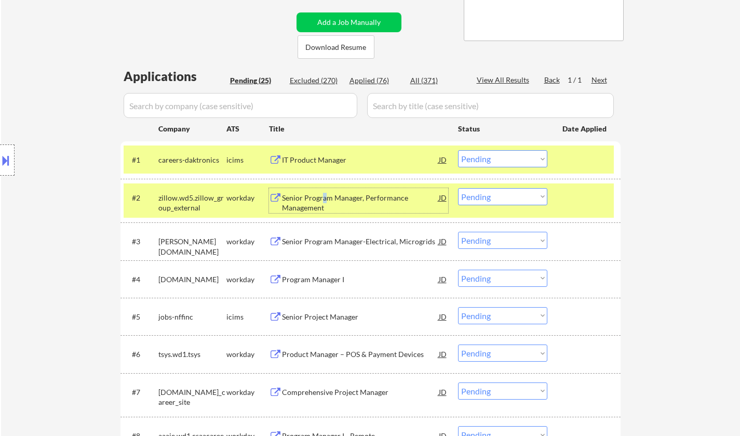
click at [507, 196] on select "Choose an option... Pending Applied Excluded (Questions) Excluded (Expired) Exc…" at bounding box center [502, 196] width 89 height 17
click at [458, 188] on select "Choose an option... Pending Applied Excluded (Questions) Excluded (Expired) Exc…" at bounding box center [502, 196] width 89 height 17
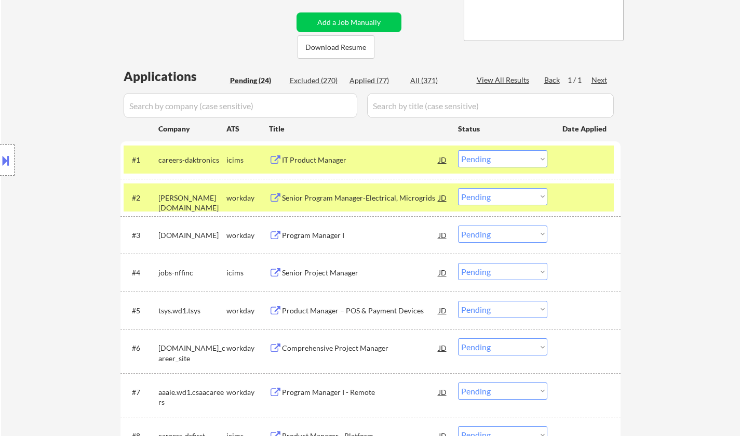
click at [334, 203] on div "Senior Program Manager-Electrical, Microgrids" at bounding box center [360, 197] width 157 height 19
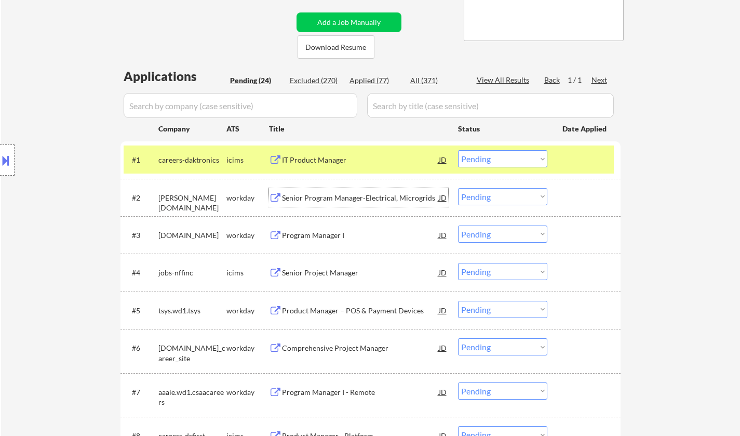
click at [498, 200] on select "Choose an option... Pending Applied Excluded (Questions) Excluded (Expired) Exc…" at bounding box center [502, 196] width 89 height 17
click at [458, 188] on select "Choose an option... Pending Applied Excluded (Questions) Excluded (Expired) Exc…" at bounding box center [502, 196] width 89 height 17
select select ""pending""
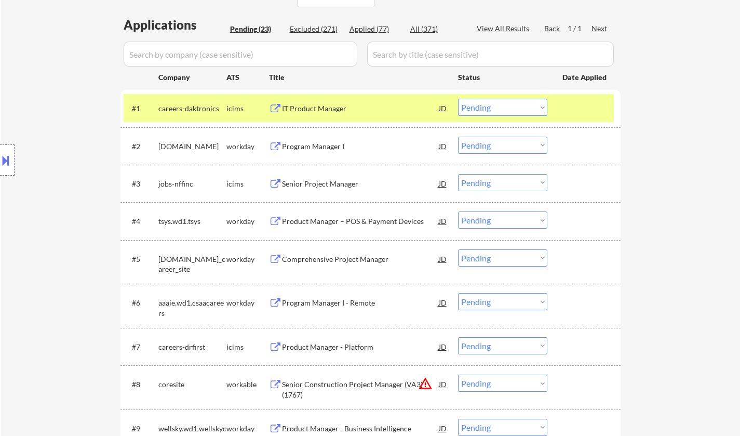
scroll to position [306, 0]
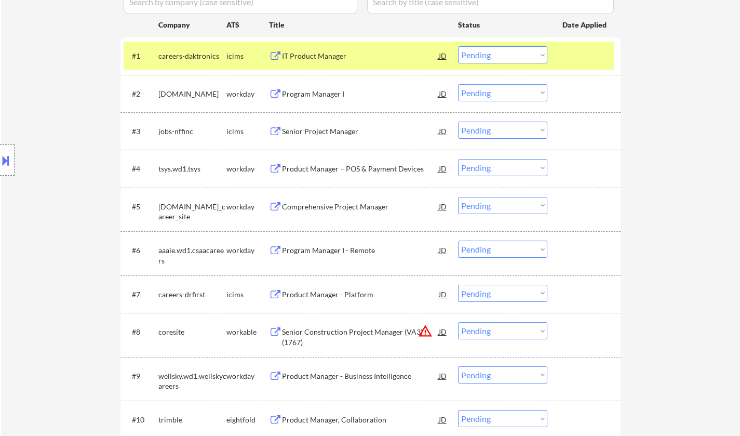
click at [327, 128] on div "Senior Project Manager" at bounding box center [360, 131] width 157 height 10
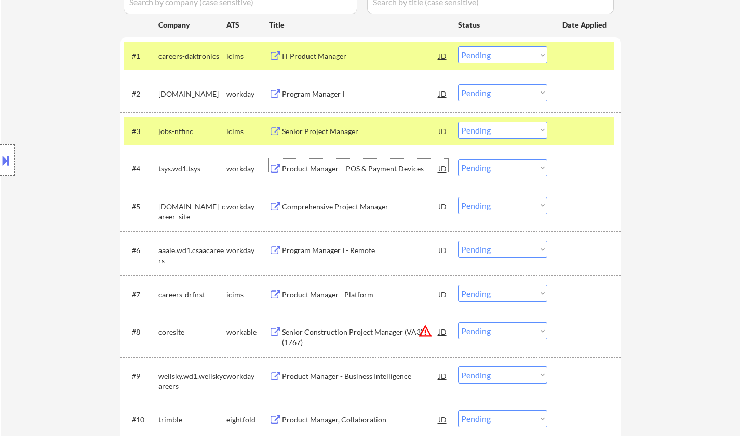
click at [351, 167] on div "Product Manager – POS & Payment Devices" at bounding box center [360, 169] width 157 height 10
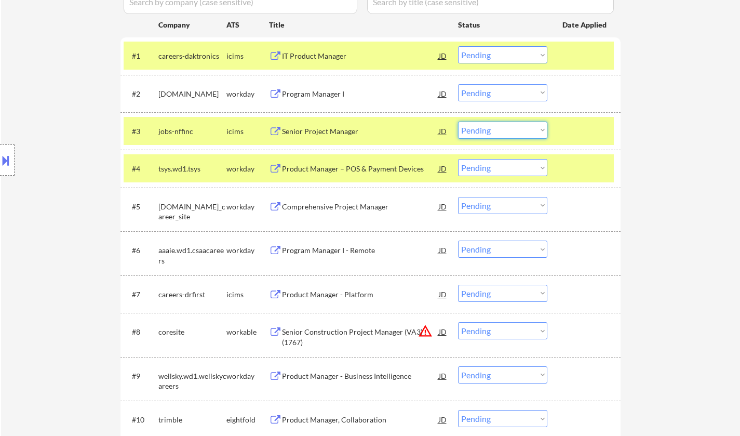
click at [507, 127] on select "Choose an option... Pending Applied Excluded (Questions) Excluded (Expired) Exc…" at bounding box center [502, 130] width 89 height 17
click at [458, 122] on select "Choose an option... Pending Applied Excluded (Questions) Excluded (Expired) Exc…" at bounding box center [502, 130] width 89 height 17
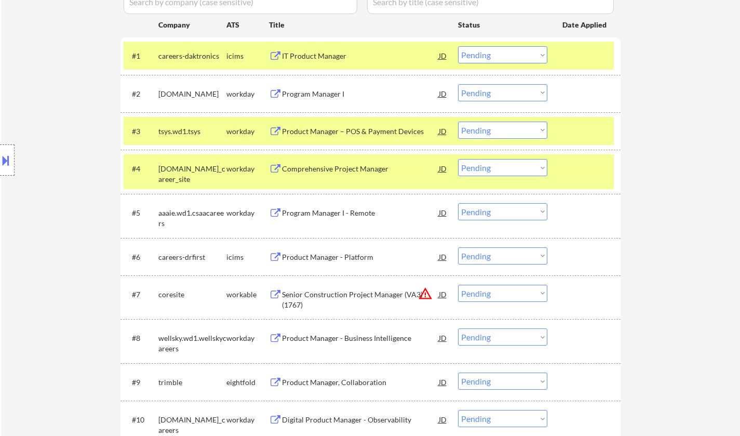
click at [3, 162] on button at bounding box center [5, 160] width 11 height 17
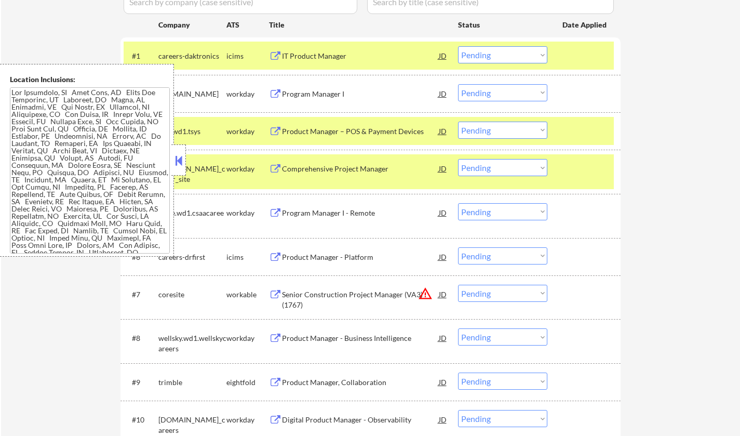
click at [183, 161] on button at bounding box center [178, 161] width 11 height 16
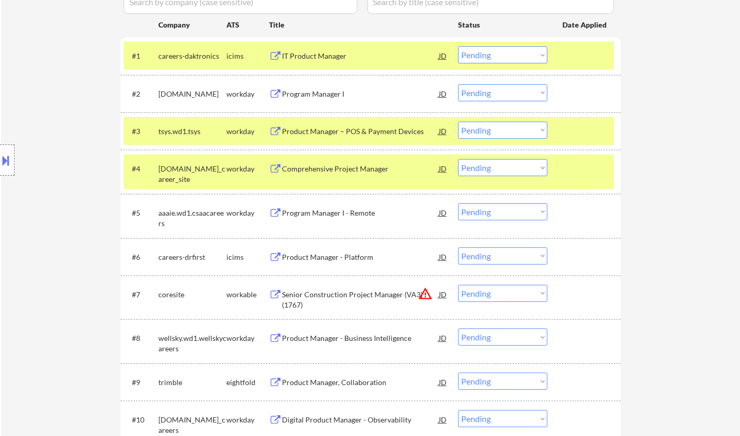
drag, startPoint x: 501, startPoint y: 126, endPoint x: 501, endPoint y: 136, distance: 10.4
click at [501, 126] on select "Choose an option... Pending Applied Excluded (Questions) Excluded (Expired) Exc…" at bounding box center [502, 130] width 89 height 17
click at [458, 122] on select "Choose an option... Pending Applied Excluded (Questions) Excluded (Expired) Exc…" at bounding box center [502, 130] width 89 height 17
select select ""pending""
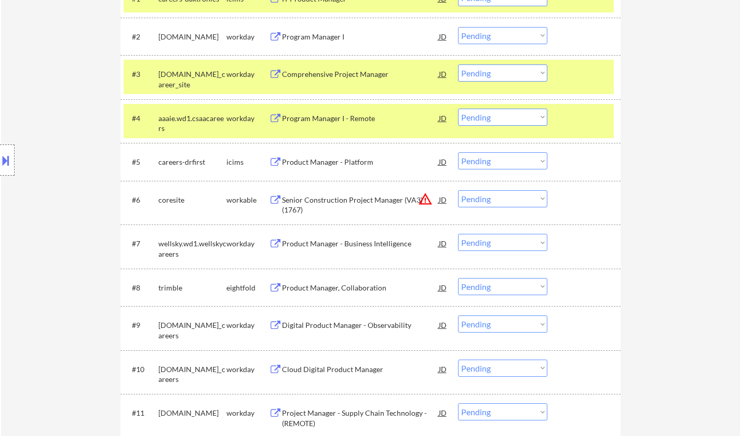
scroll to position [409, 0]
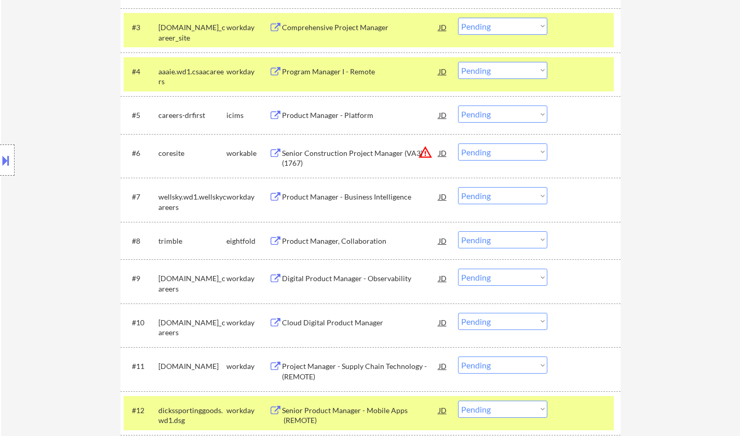
click at [513, 155] on select "Choose an option... Pending Applied Excluded (Questions) Excluded (Expired) Exc…" at bounding box center [502, 151] width 89 height 17
click at [458, 143] on select "Choose an option... Pending Applied Excluded (Questions) Excluded (Expired) Exc…" at bounding box center [502, 151] width 89 height 17
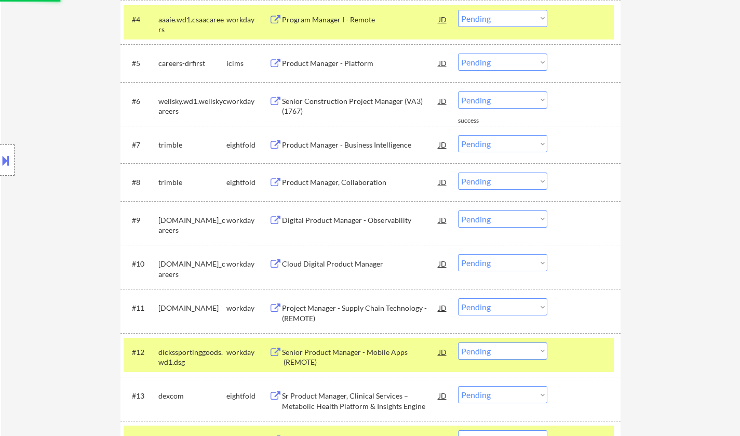
click at [304, 152] on div "Product Manager - Business Intelligence" at bounding box center [360, 144] width 157 height 19
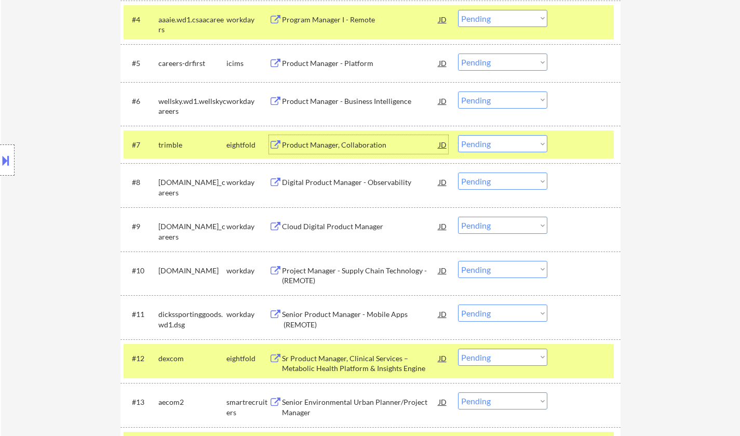
click at [336, 99] on div "Product Manager - Business Intelligence" at bounding box center [360, 101] width 157 height 10
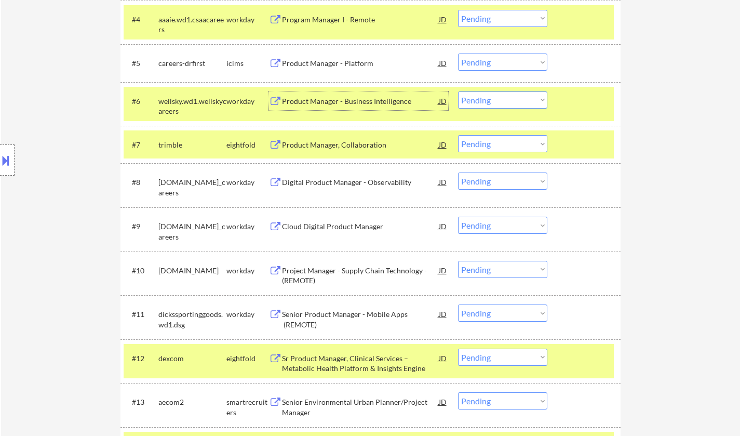
click at [523, 98] on select "Choose an option... Pending Applied Excluded (Questions) Excluded (Expired) Exc…" at bounding box center [502, 99] width 89 height 17
click at [458, 91] on select "Choose an option... Pending Applied Excluded (Questions) Excluded (Expired) Exc…" at bounding box center [502, 99] width 89 height 17
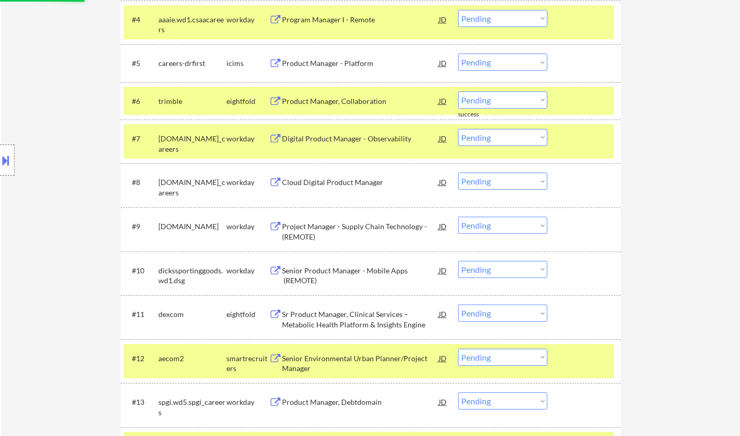
click at [333, 138] on div "Digital Product Manager - Observability" at bounding box center [360, 139] width 157 height 10
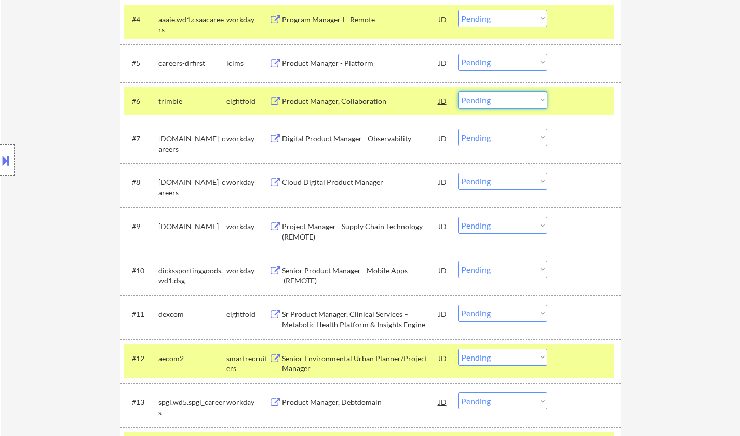
click at [489, 99] on select "Choose an option... Pending Applied Excluded (Questions) Excluded (Expired) Exc…" at bounding box center [502, 99] width 89 height 17
click at [458, 91] on select "Choose an option... Pending Applied Excluded (Questions) Excluded (Expired) Exc…" at bounding box center [502, 99] width 89 height 17
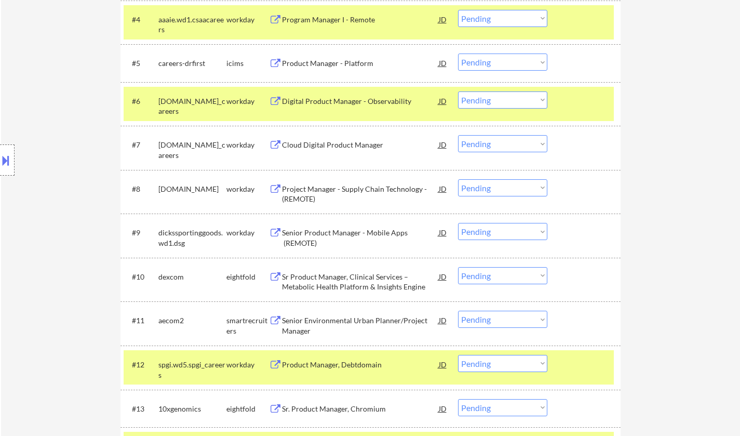
click at [510, 101] on select "Choose an option... Pending Applied Excluded (Questions) Excluded (Expired) Exc…" at bounding box center [502, 99] width 89 height 17
click at [458, 91] on select "Choose an option... Pending Applied Excluded (Questions) Excluded (Expired) Exc…" at bounding box center [502, 99] width 89 height 17
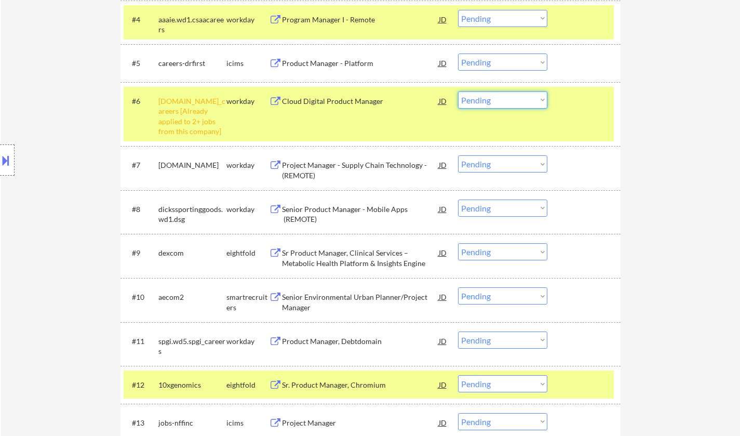
click at [533, 95] on select "Choose an option... Pending Applied Excluded (Questions) Excluded (Expired) Exc…" at bounding box center [502, 99] width 89 height 17
click at [458, 91] on select "Choose an option... Pending Applied Excluded (Questions) Excluded (Expired) Exc…" at bounding box center [502, 99] width 89 height 17
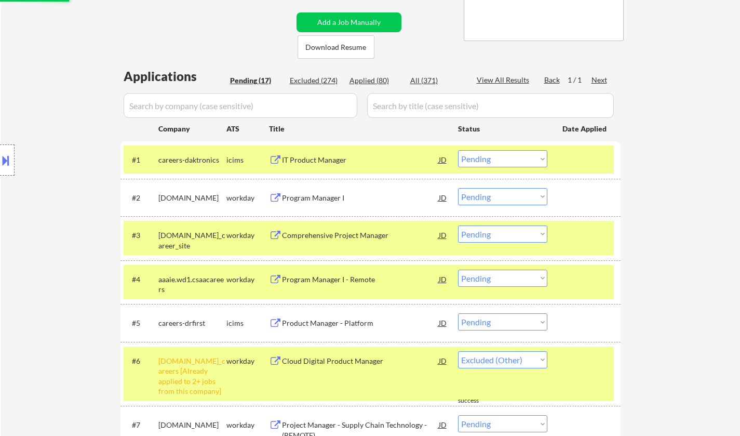
select select ""pending""
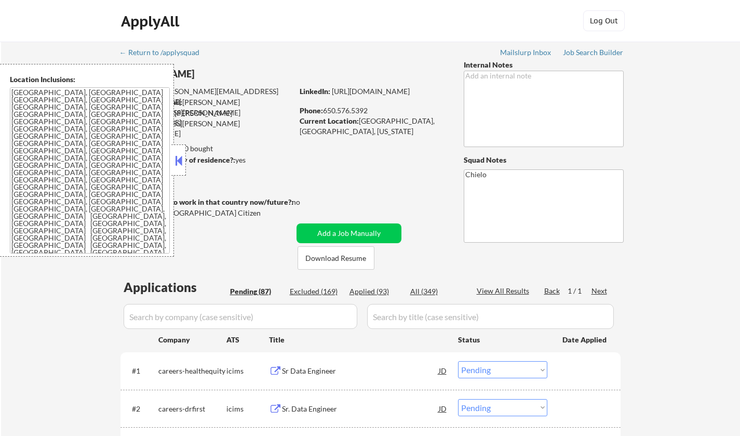
select select ""pending""
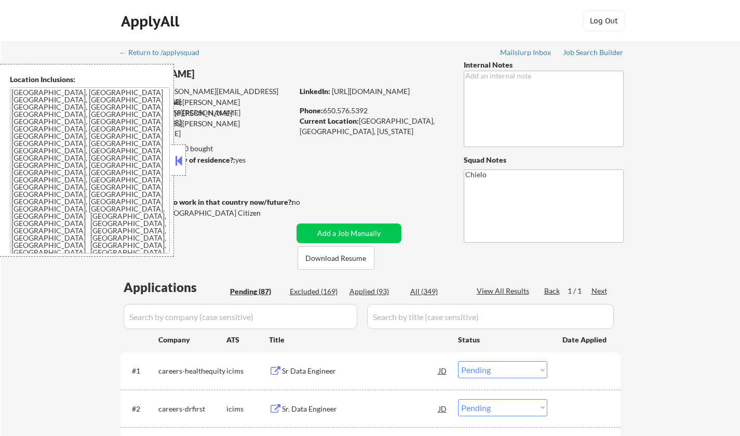
select select ""pending""
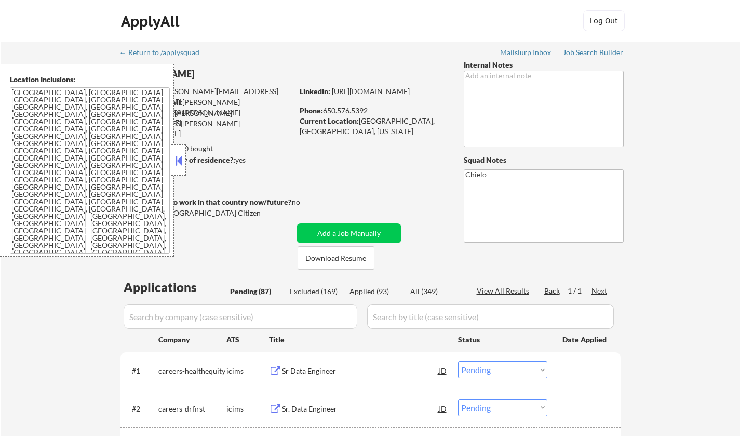
select select ""pending""
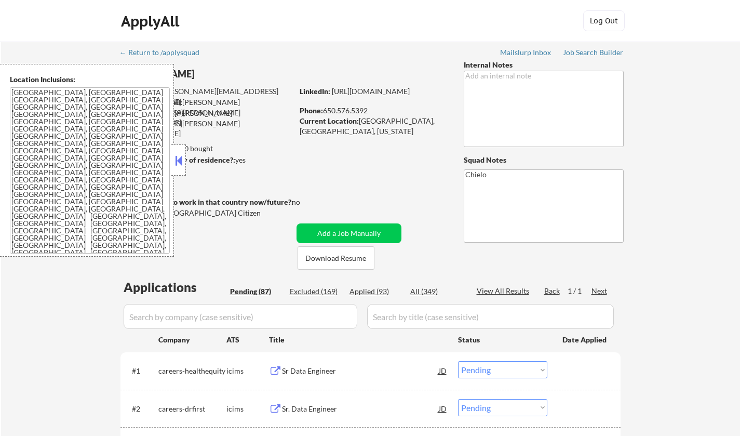
select select ""pending""
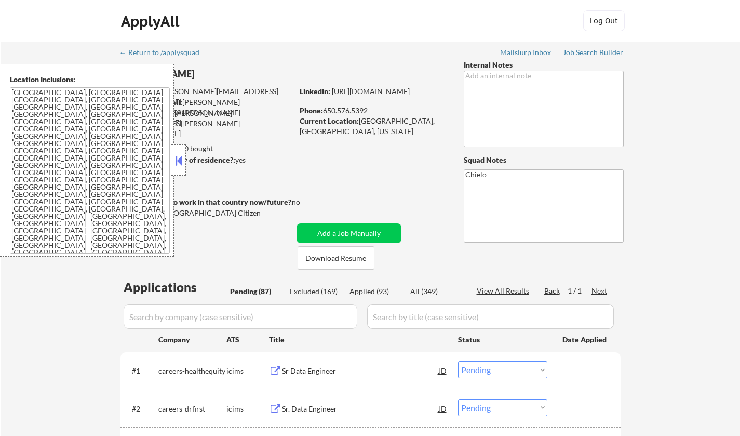
select select ""pending""
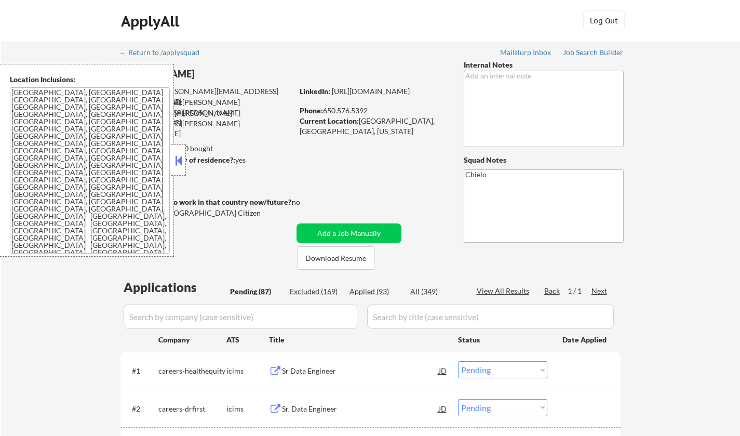
select select ""pending""
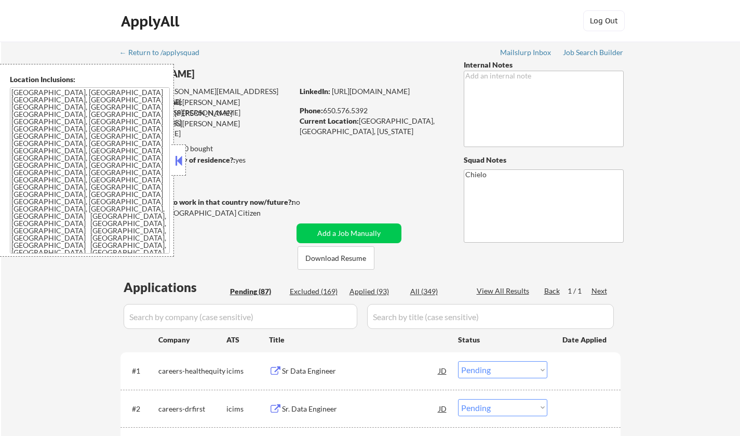
select select ""pending""
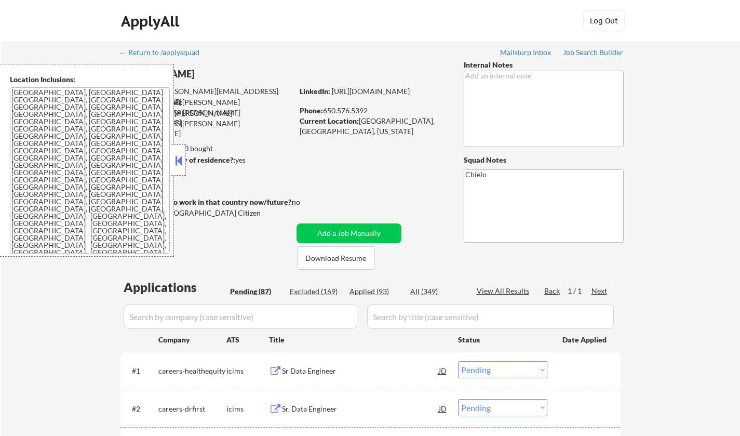
select select ""pending""
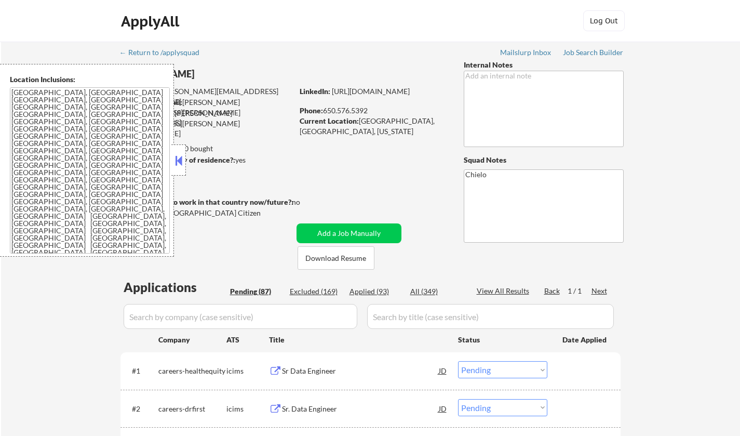
select select ""pending""
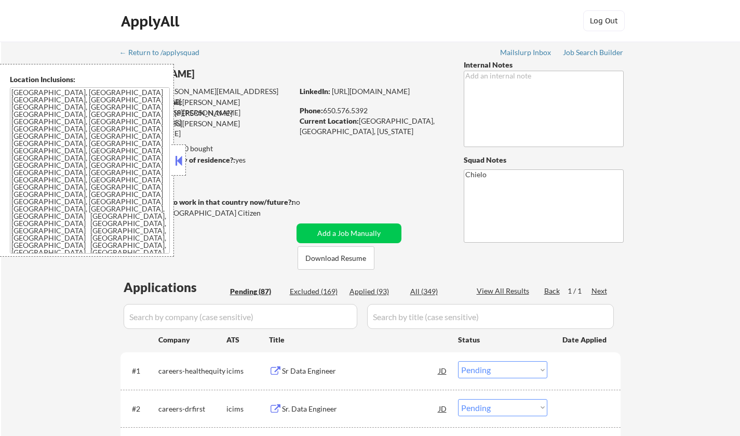
select select ""pending""
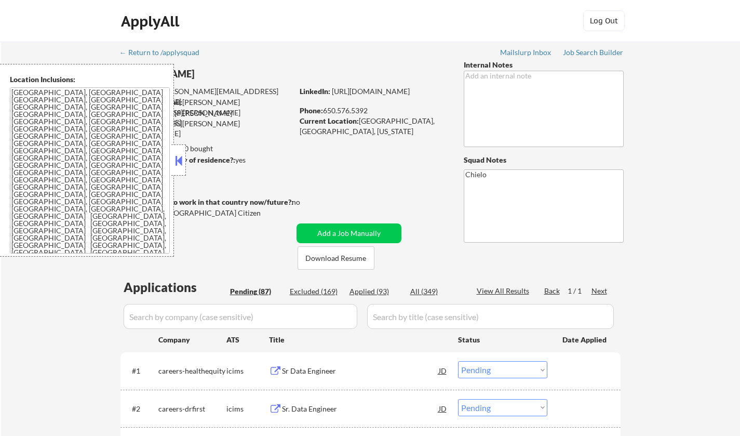
select select ""pending""
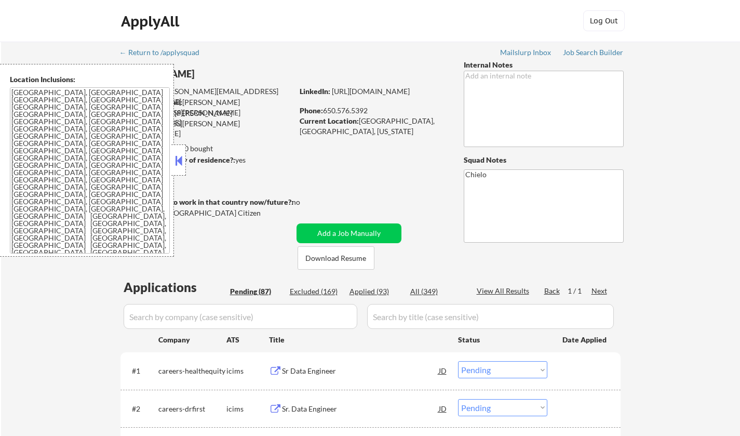
select select ""pending""
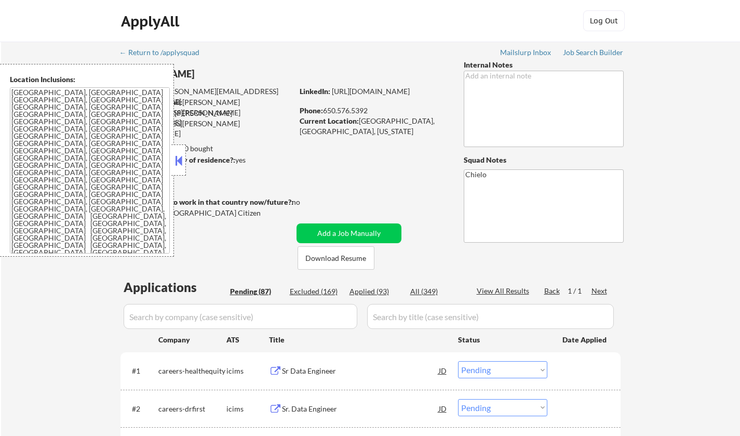
select select ""pending""
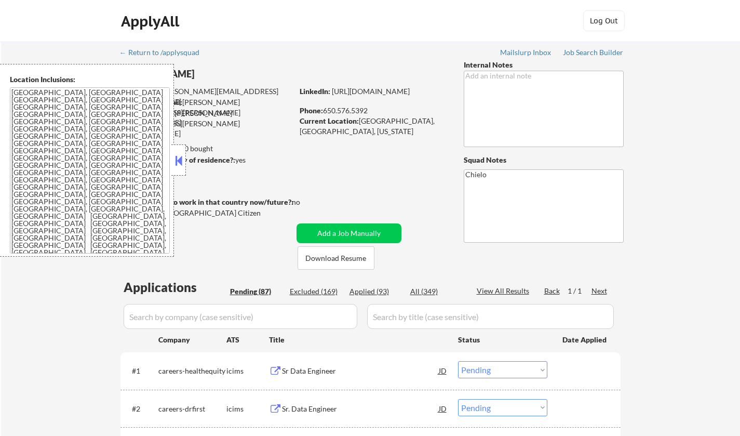
select select ""pending""
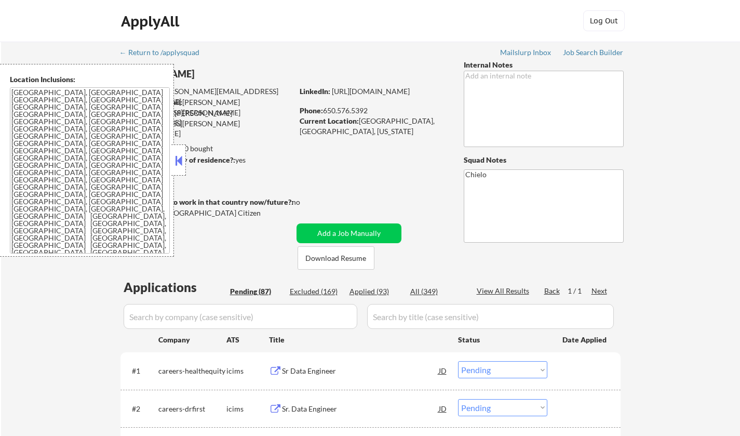
select select ""pending""
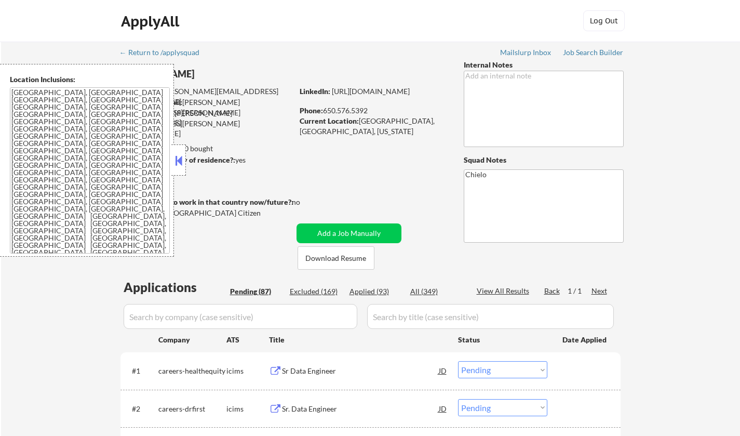
select select ""pending""
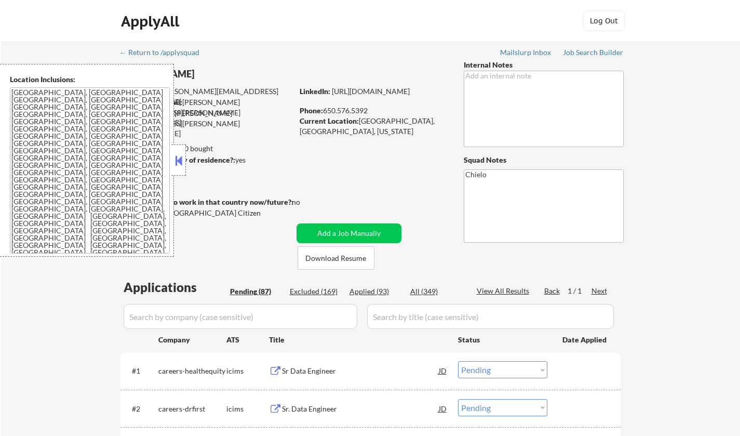
select select ""pending""
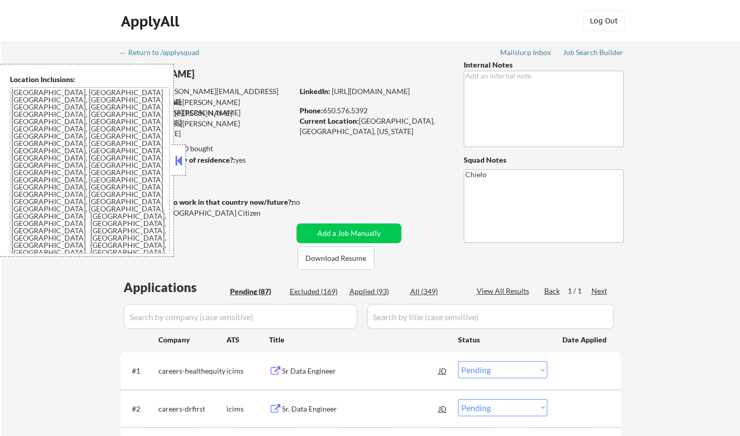
select select ""pending""
click at [181, 163] on button at bounding box center [178, 161] width 11 height 16
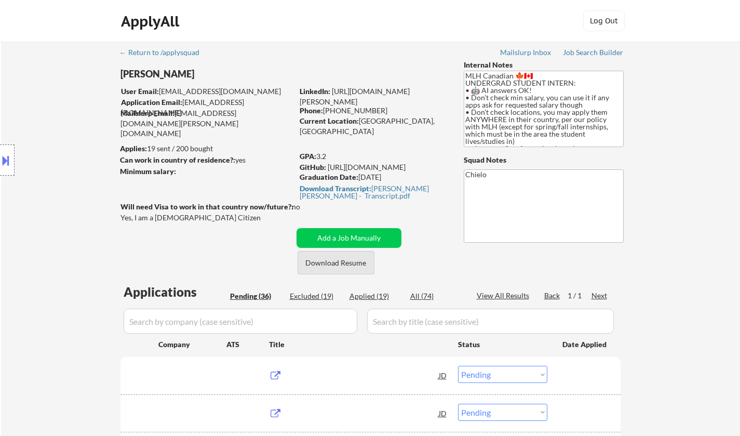
select select ""pending""
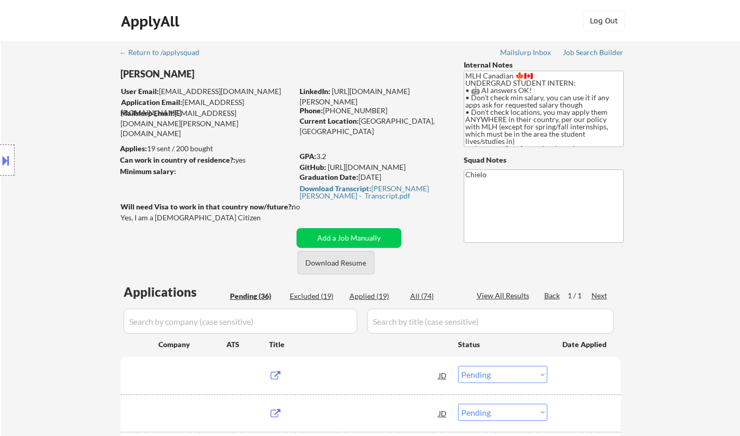
select select ""pending""
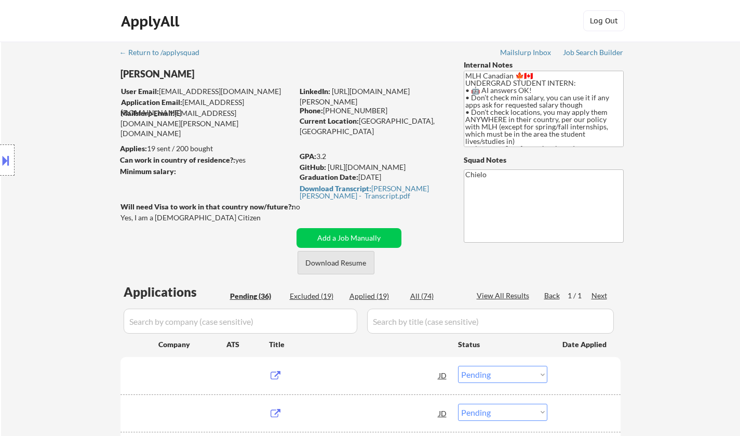
select select ""pending""
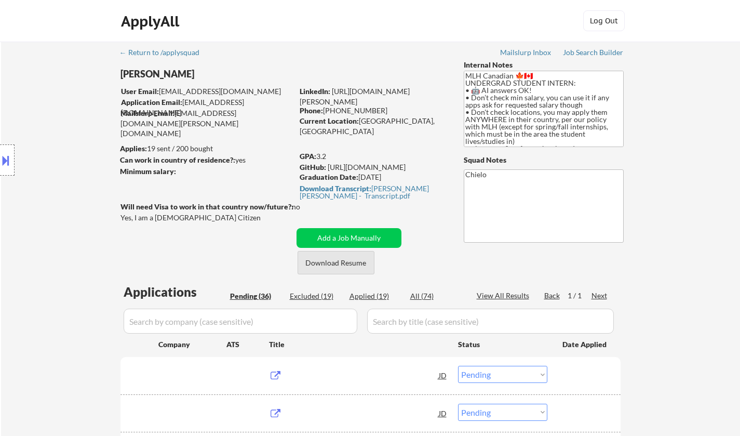
select select ""pending""
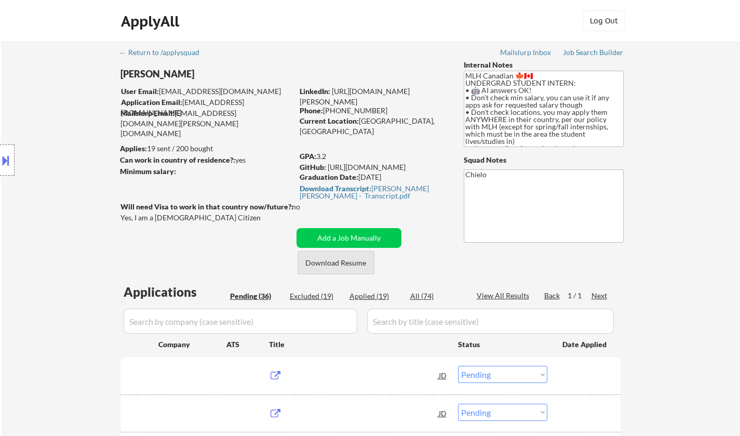
select select ""pending""
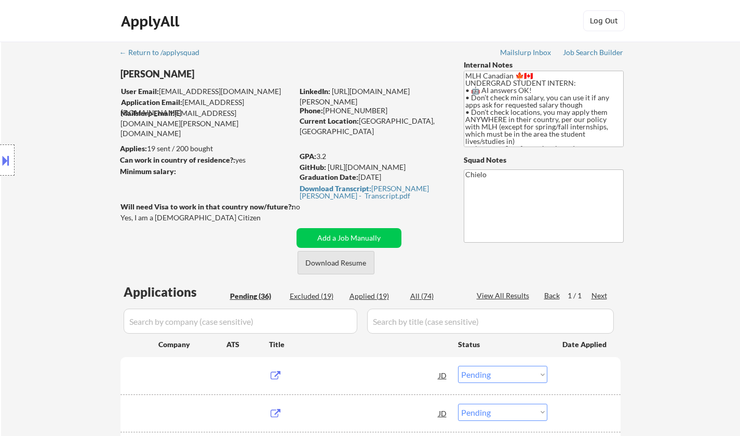
select select ""pending""
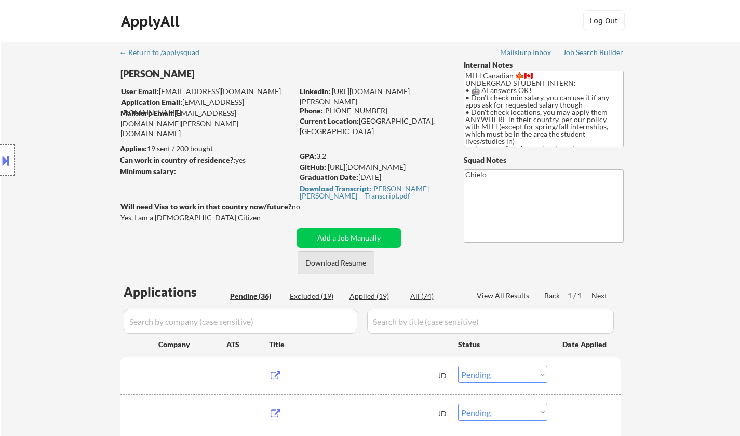
select select ""pending""
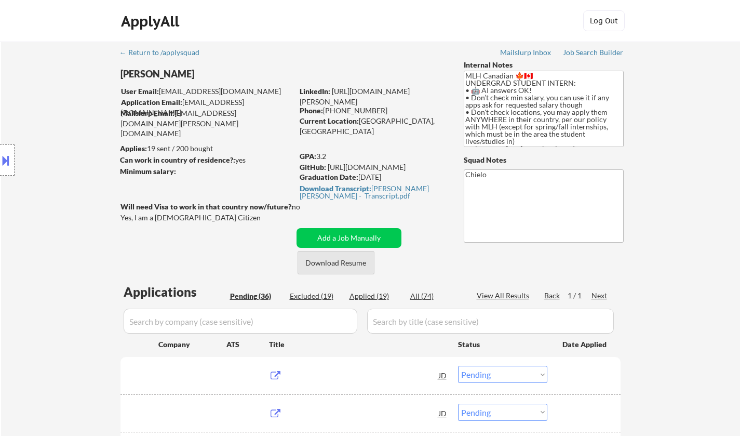
select select ""pending""
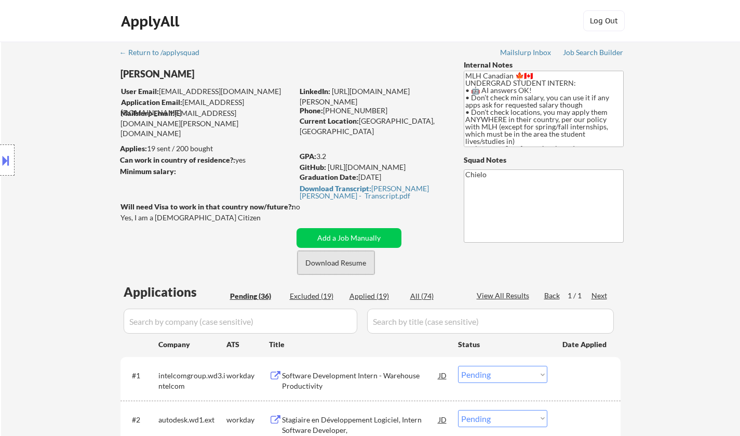
click at [344, 266] on button "Download Resume" at bounding box center [336, 262] width 77 height 23
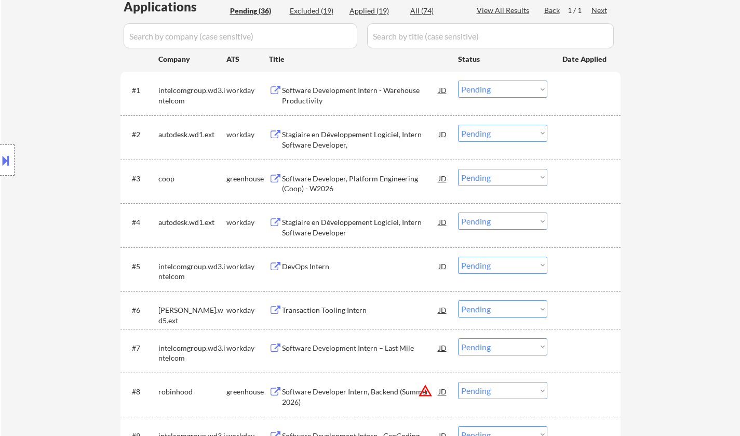
scroll to position [350, 0]
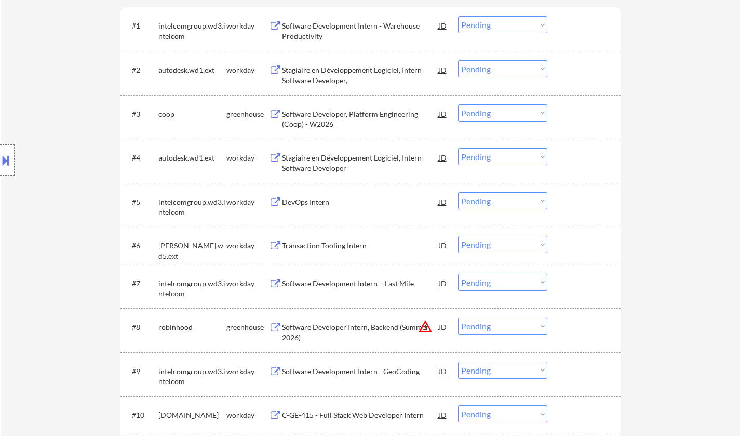
click at [445, 325] on div "JD" at bounding box center [443, 326] width 10 height 19
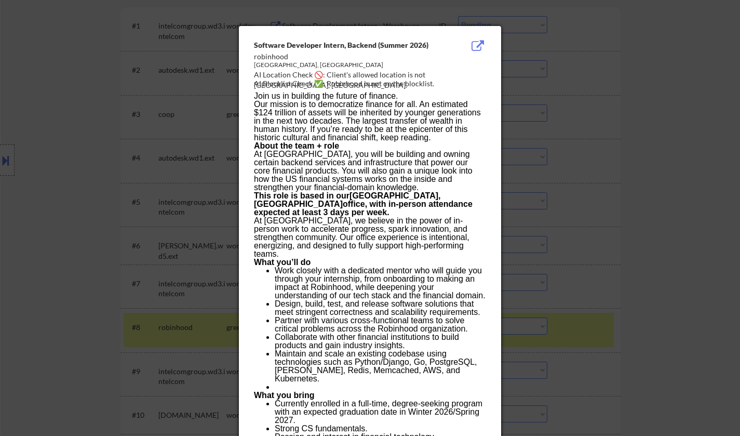
click at [606, 317] on div at bounding box center [370, 218] width 740 height 436
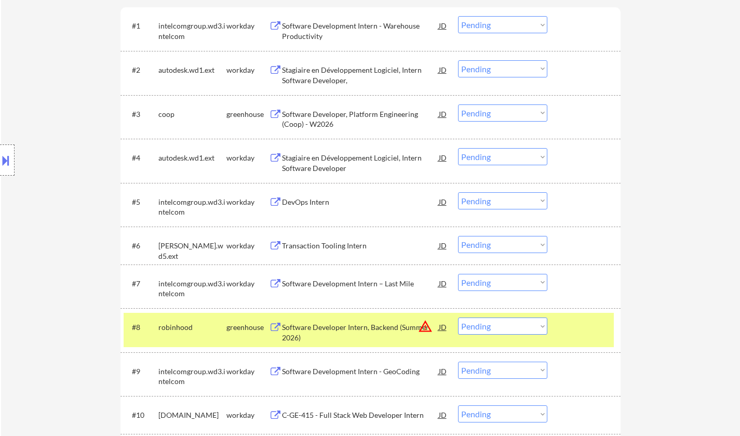
click at [525, 326] on select "Choose an option... Pending Applied Excluded (Questions) Excluded (Expired) Exc…" at bounding box center [502, 325] width 89 height 17
click at [458, 317] on select "Choose an option... Pending Applied Excluded (Questions) Excluded (Expired) Exc…" at bounding box center [502, 325] width 89 height 17
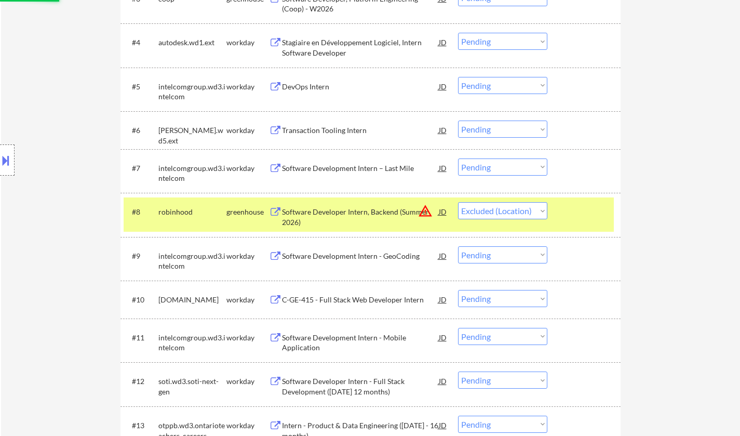
scroll to position [506, 0]
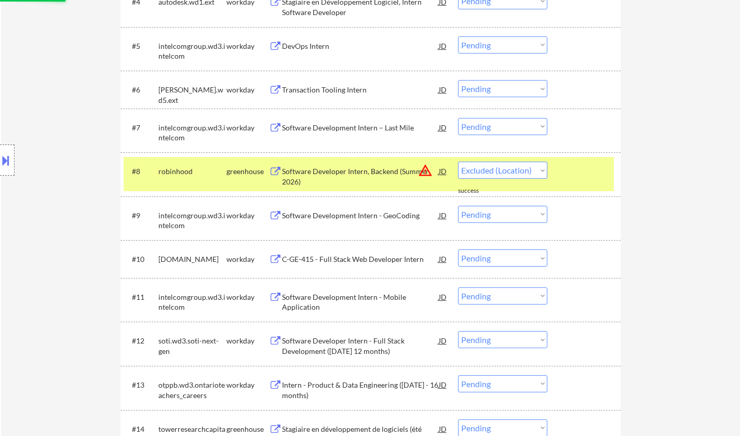
select select ""pending""
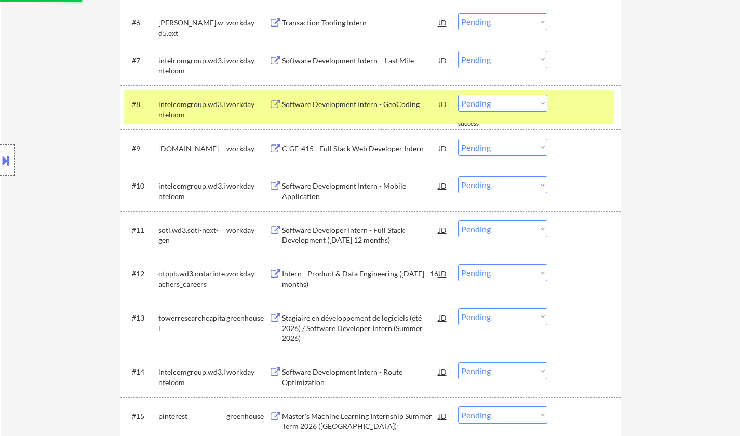
scroll to position [609, 0]
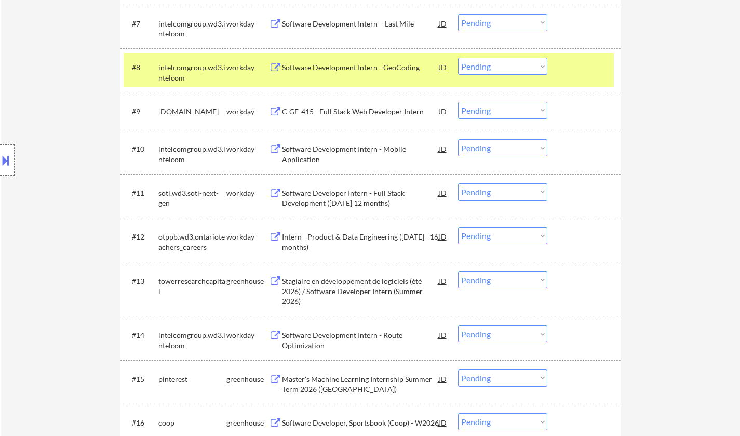
click at [370, 292] on div "Stagiaire en développement de logiciels (été 2026) / Software Developer Intern …" at bounding box center [360, 291] width 157 height 31
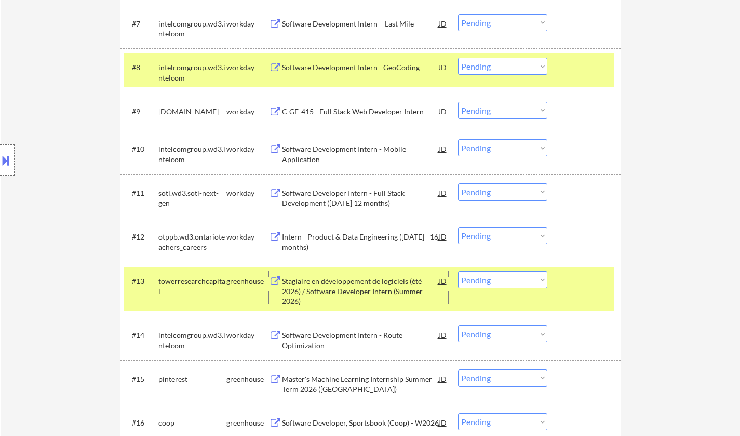
click at [515, 282] on select "Choose an option... Pending Applied Excluded (Questions) Excluded (Expired) Exc…" at bounding box center [502, 279] width 89 height 17
click at [458, 271] on select "Choose an option... Pending Applied Excluded (Questions) Excluded (Expired) Exc…" at bounding box center [502, 279] width 89 height 17
select select ""pending""
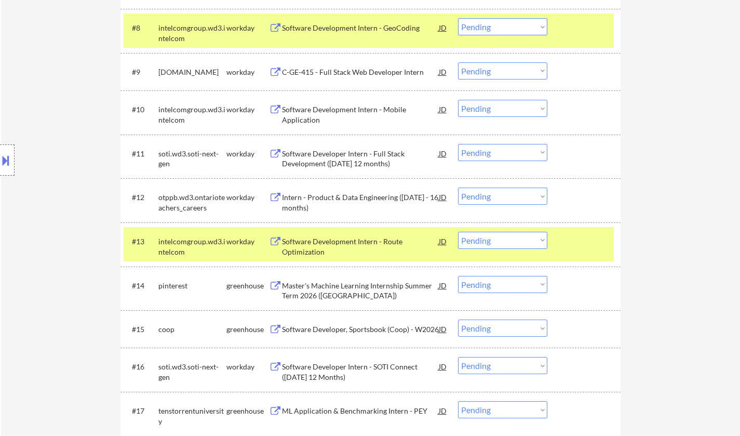
scroll to position [661, 0]
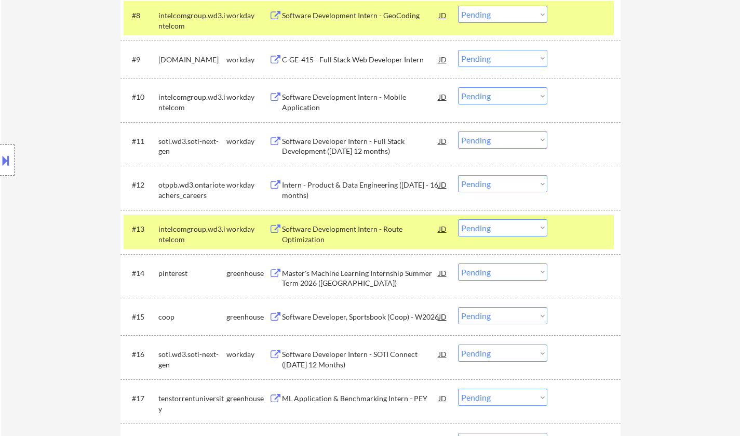
click at [335, 270] on div "Master's Machine Learning Internship Summer Term 2026 (Toronto)" at bounding box center [360, 278] width 157 height 20
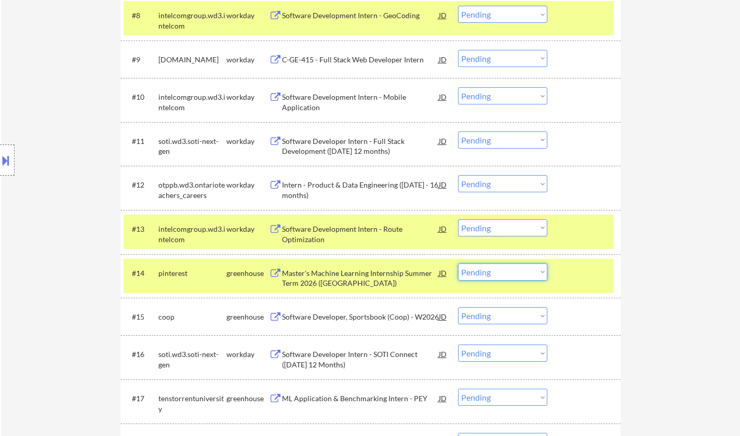
drag, startPoint x: 496, startPoint y: 266, endPoint x: 499, endPoint y: 274, distance: 9.4
click at [497, 266] on select "Choose an option... Pending Applied Excluded (Questions) Excluded (Expired) Exc…" at bounding box center [502, 271] width 89 height 17
click at [458, 263] on select "Choose an option... Pending Applied Excluded (Questions) Excluded (Expired) Exc…" at bounding box center [502, 271] width 89 height 17
select select ""pending""
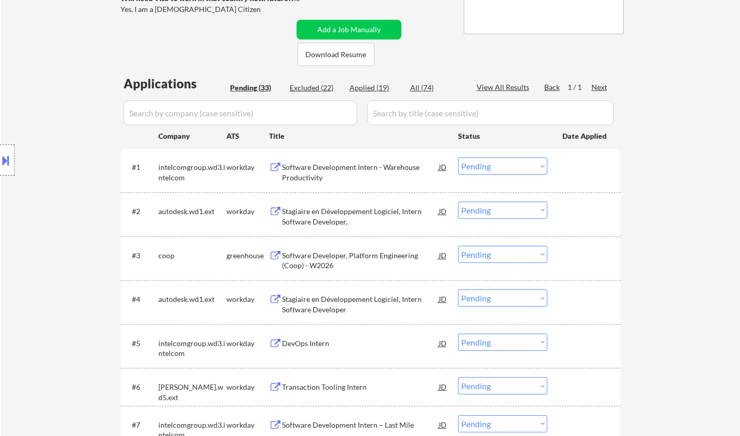
scroll to position [142, 0]
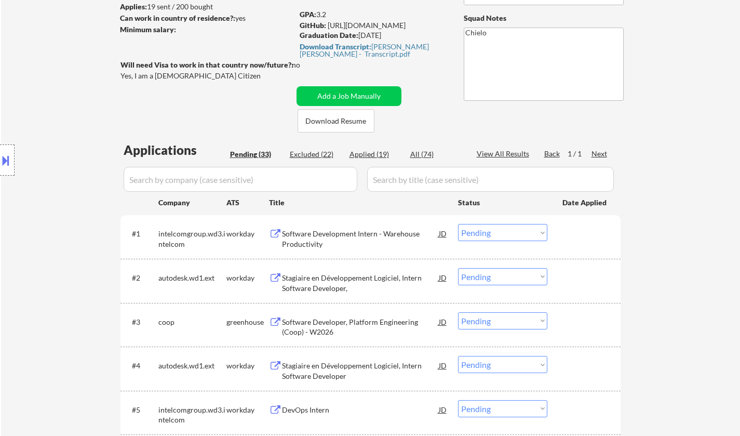
click at [339, 236] on div "Software Development Intern - Warehouse Productivity" at bounding box center [360, 239] width 157 height 20
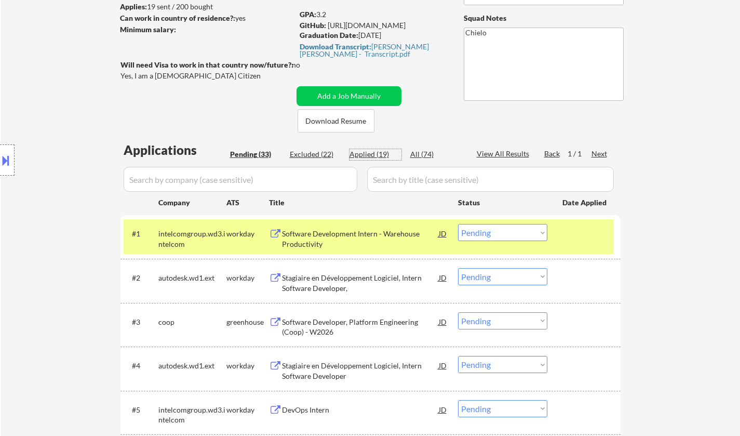
click at [367, 154] on div "Applied (19)" at bounding box center [376, 154] width 52 height 10
select select ""applied""
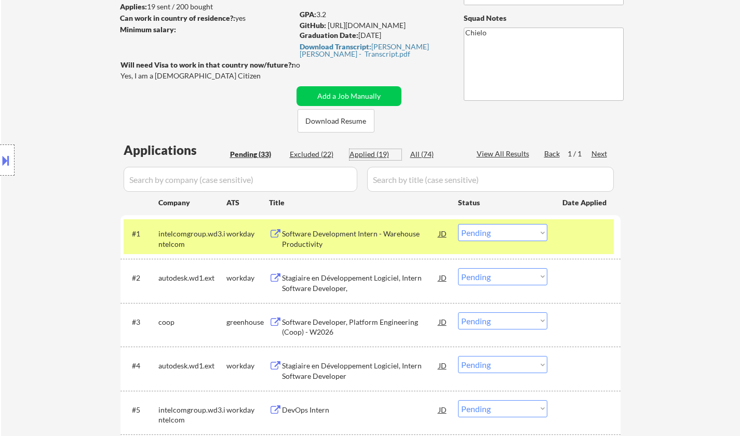
select select ""applied""
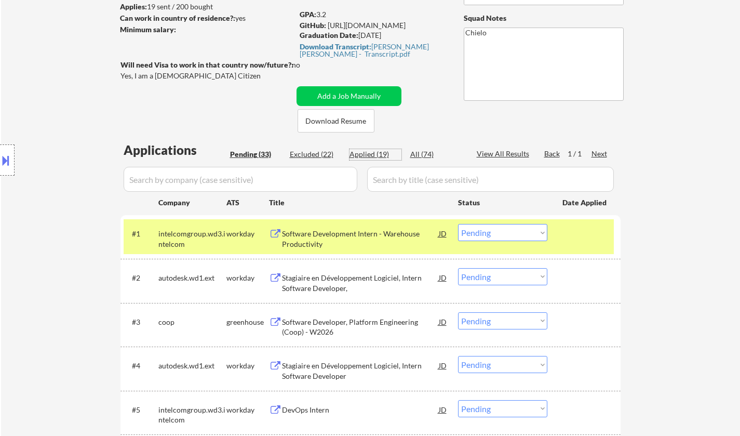
select select ""applied""
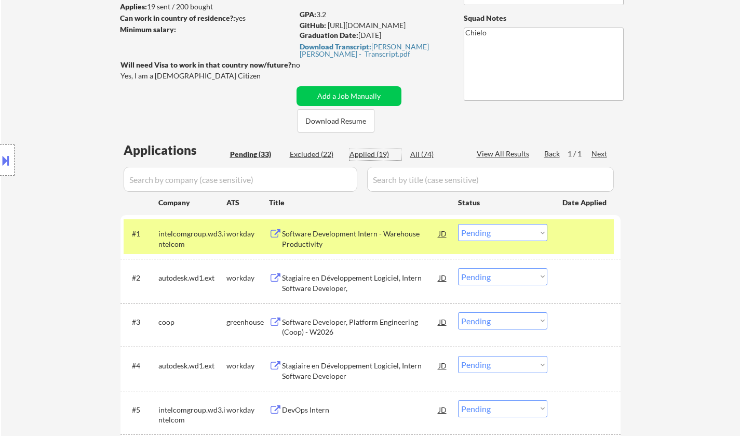
select select ""applied""
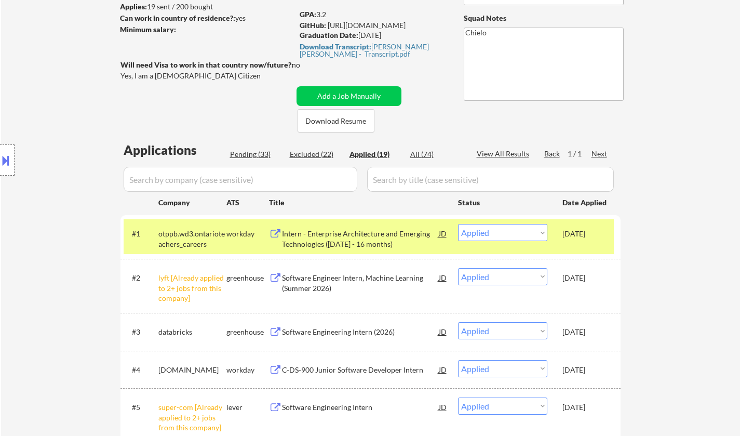
click at [306, 150] on div "Excluded (22)" at bounding box center [316, 154] width 52 height 10
select select ""excluded__bad_match_""
select select ""excluded__expired_""
select select ""excluded__bad_match_""
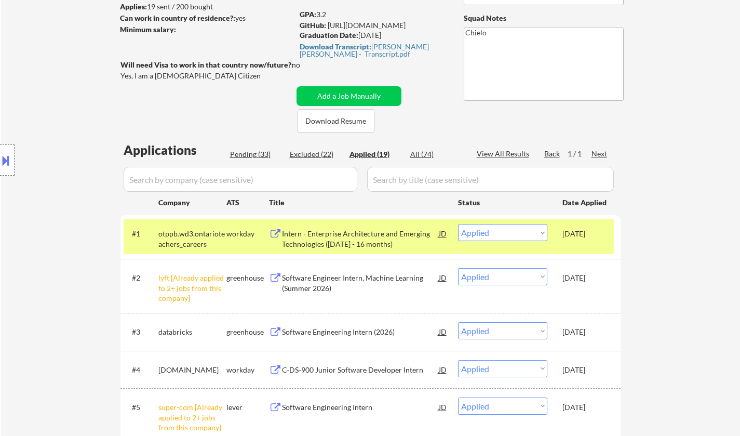
select select ""excluded__expired_""
select select ""excluded__other_""
select select ""excluded__expired_""
select select ""excluded__location_""
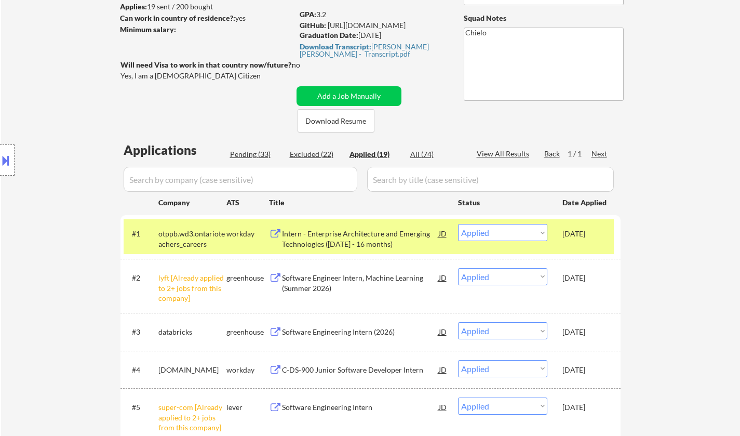
select select ""excluded__other_""
select select ""excluded__expired_""
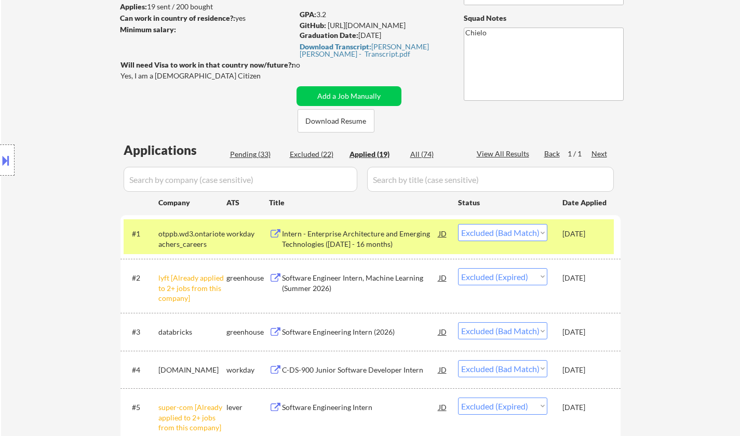
select select ""excluded__expired_""
select select ""excluded__other_""
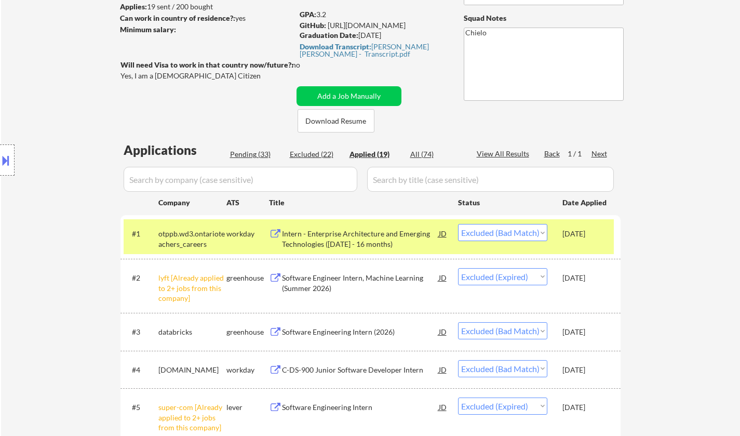
select select ""excluded__location_""
select select ""excluded__other_""
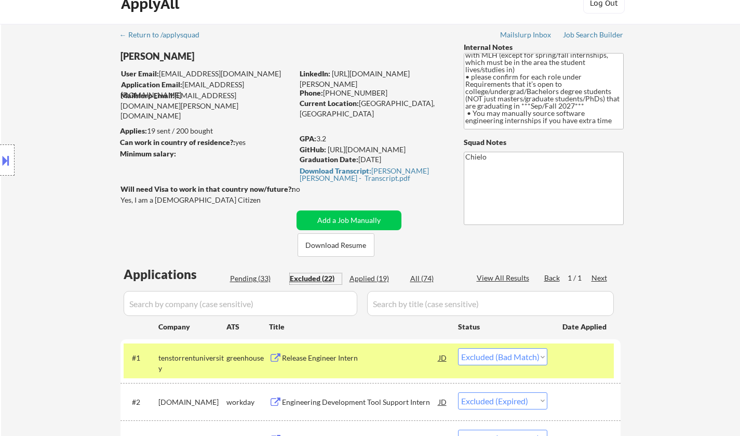
scroll to position [0, 0]
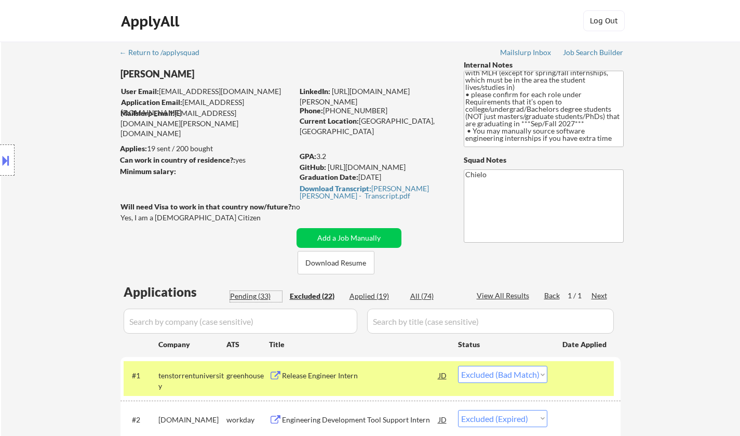
click at [254, 294] on div "Pending (33)" at bounding box center [256, 296] width 52 height 10
select select ""pending""
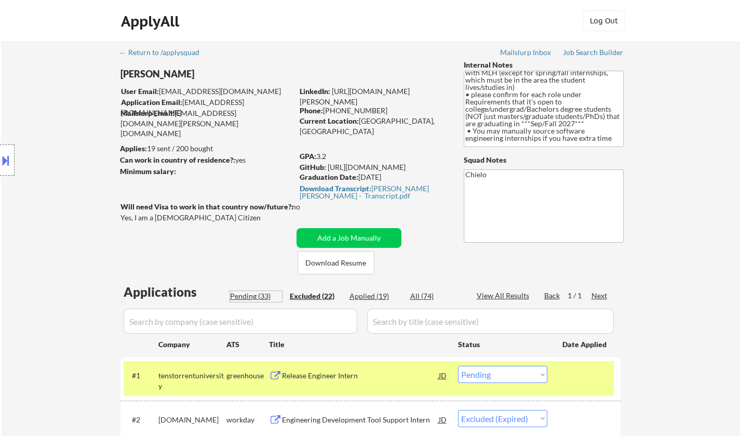
select select ""pending""
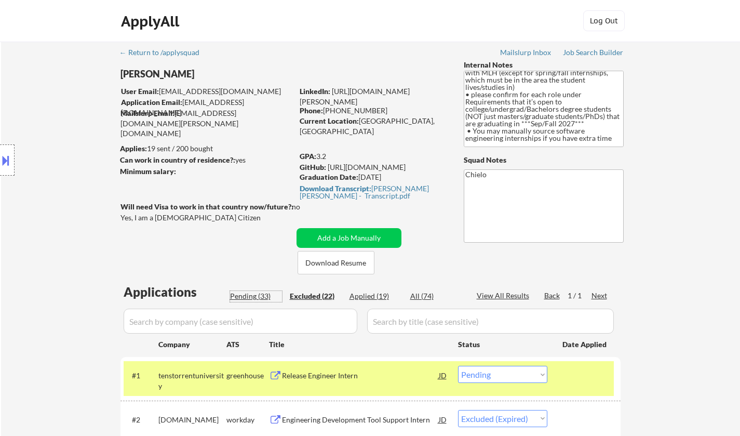
select select ""pending""
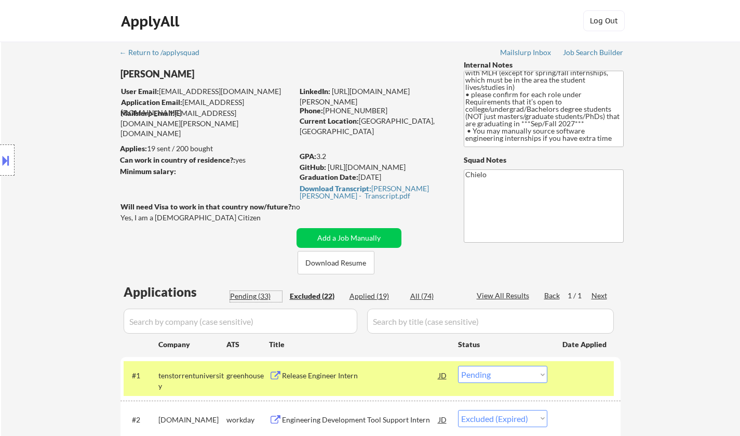
select select ""pending""
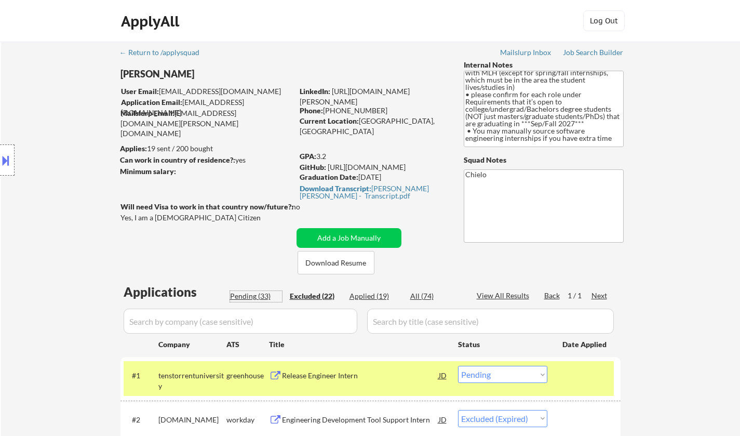
select select ""pending""
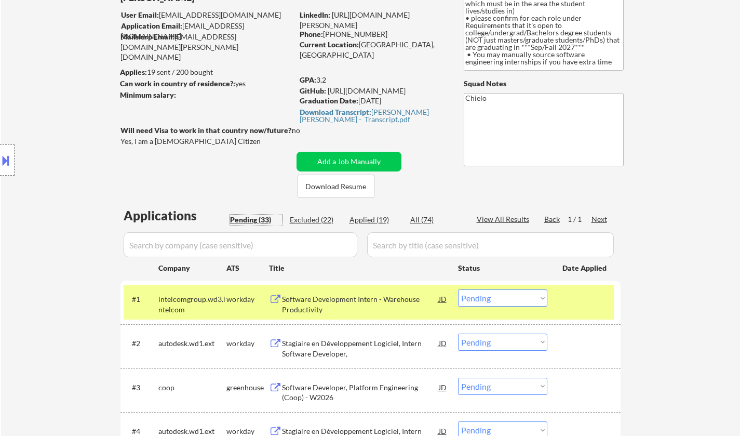
scroll to position [156, 0]
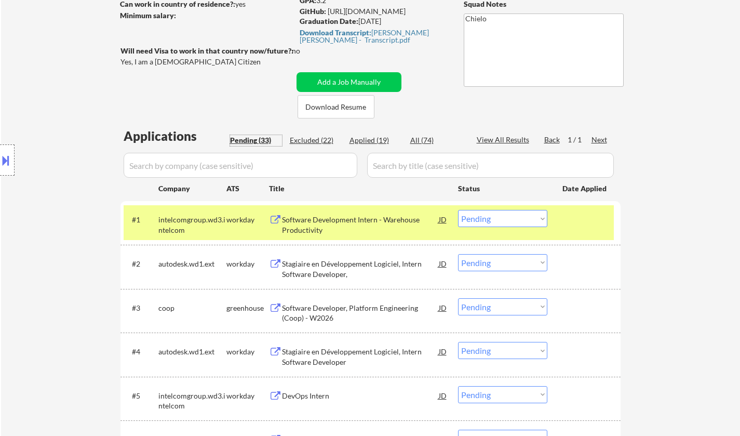
click at [481, 224] on select "Choose an option... Pending Applied Excluded (Questions) Excluded (Expired) Exc…" at bounding box center [502, 218] width 89 height 17
click at [458, 210] on select "Choose an option... Pending Applied Excluded (Questions) Excluded (Expired) Exc…" at bounding box center [502, 218] width 89 height 17
select select ""pending""
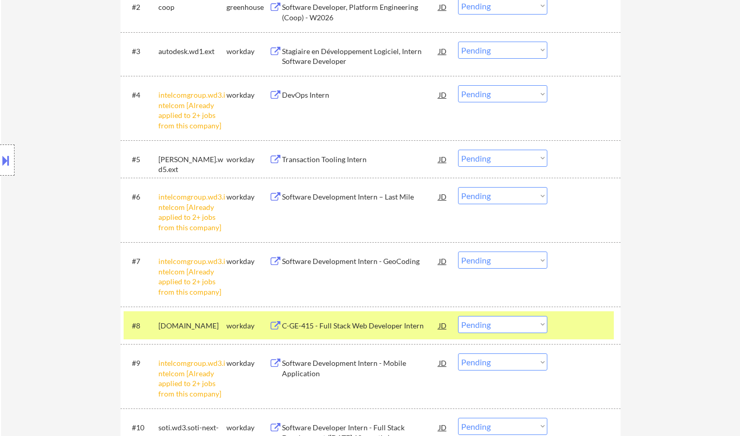
scroll to position [416, 0]
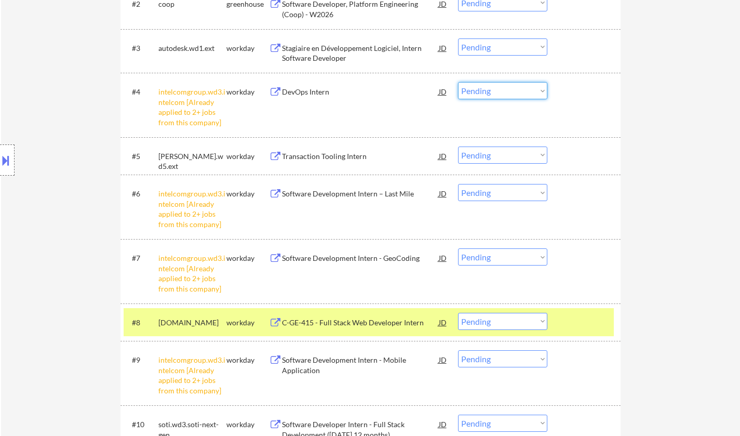
click at [489, 84] on select "Choose an option... Pending Applied Excluded (Questions) Excluded (Expired) Exc…" at bounding box center [502, 90] width 89 height 17
click at [458, 82] on select "Choose an option... Pending Applied Excluded (Questions) Excluded (Expired) Exc…" at bounding box center [502, 90] width 89 height 17
select select ""pending""
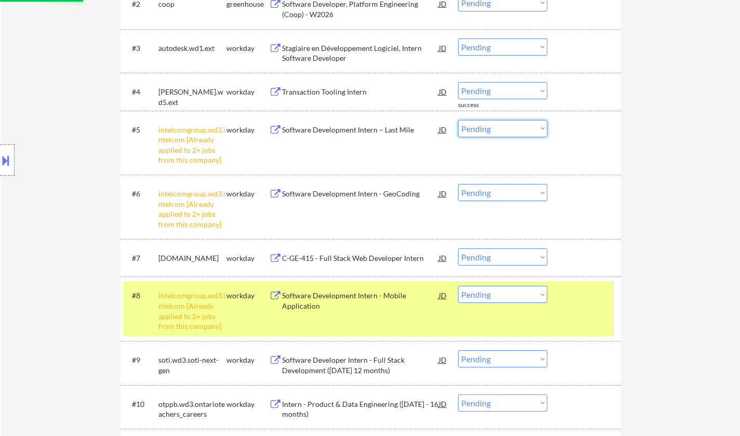
click at [504, 132] on select "Choose an option... Pending Applied Excluded (Questions) Excluded (Expired) Exc…" at bounding box center [502, 128] width 89 height 17
click at [458, 120] on select "Choose an option... Pending Applied Excluded (Questions) Excluded (Expired) Exc…" at bounding box center [502, 128] width 89 height 17
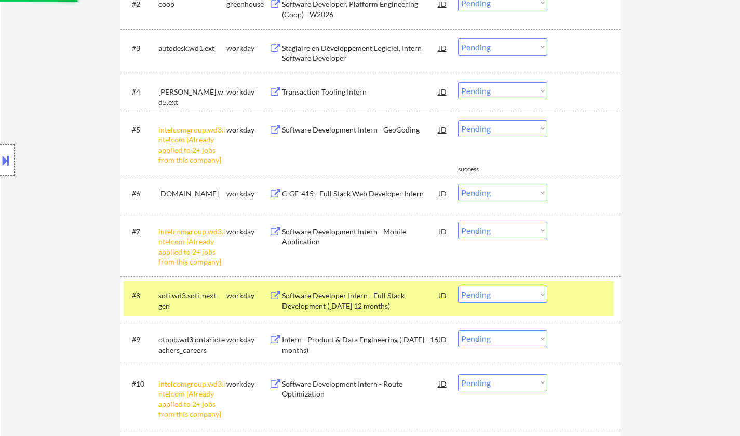
click at [500, 125] on select "Choose an option... Pending Applied Excluded (Questions) Excluded (Expired) Exc…" at bounding box center [502, 128] width 89 height 17
click at [458, 120] on select "Choose an option... Pending Applied Excluded (Questions) Excluded (Expired) Exc…" at bounding box center [502, 128] width 89 height 17
select select ""pending""
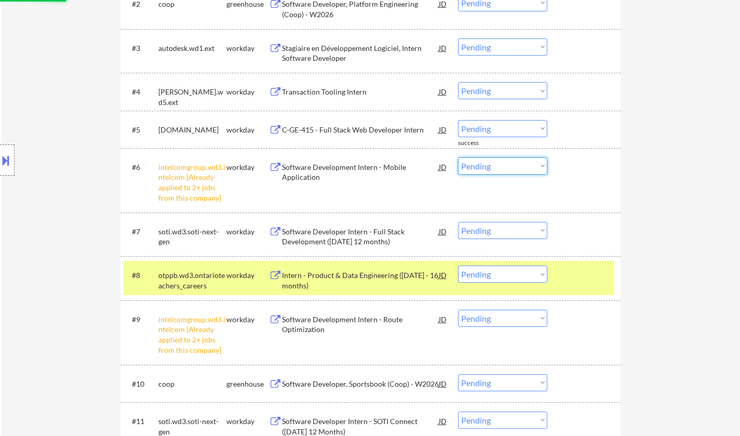
click at [511, 172] on select "Choose an option... Pending Applied Excluded (Questions) Excluded (Expired) Exc…" at bounding box center [502, 165] width 89 height 17
click at [458, 157] on select "Choose an option... Pending Applied Excluded (Questions) Excluded (Expired) Exc…" at bounding box center [502, 165] width 89 height 17
select select ""pending""
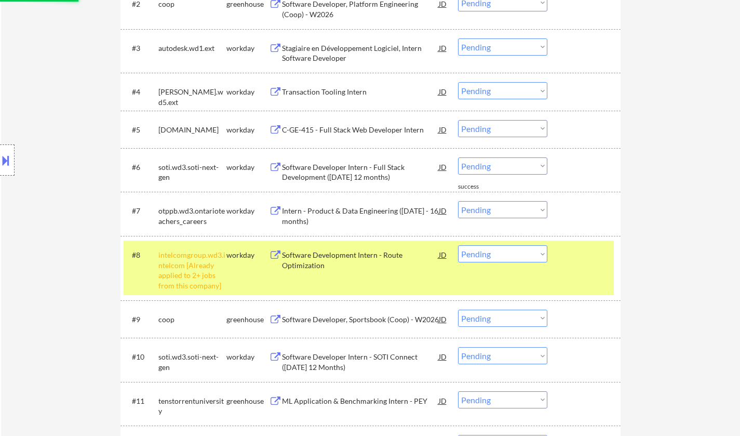
scroll to position [312, 0]
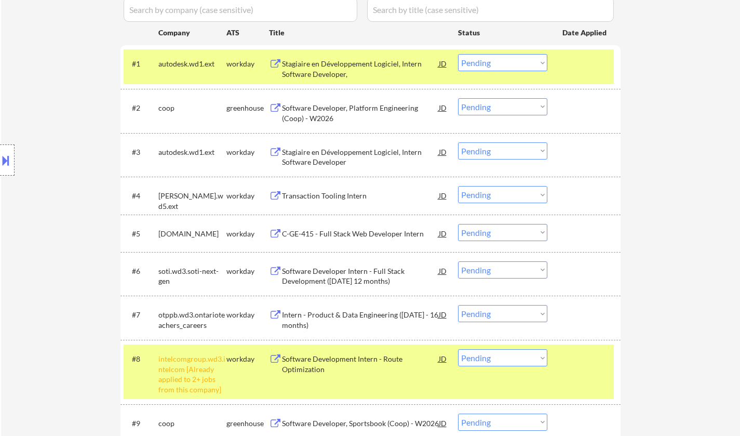
click at [342, 196] on div "Transaction Tooling Intern" at bounding box center [360, 196] width 157 height 10
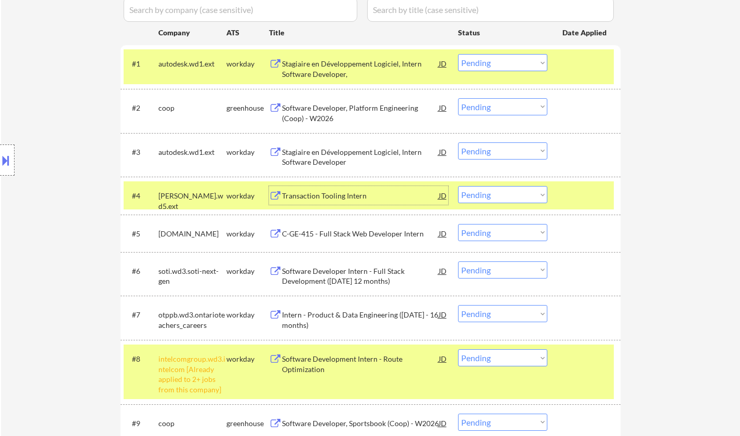
click at [330, 197] on div "Transaction Tooling Intern" at bounding box center [360, 196] width 157 height 10
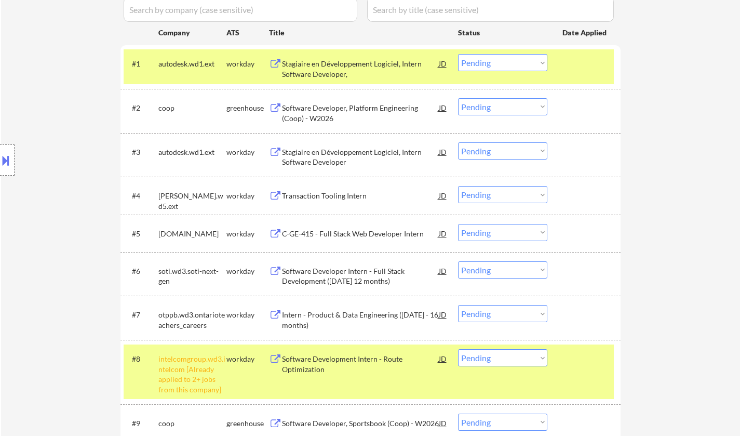
click at [0, 160] on button at bounding box center [5, 160] width 11 height 17
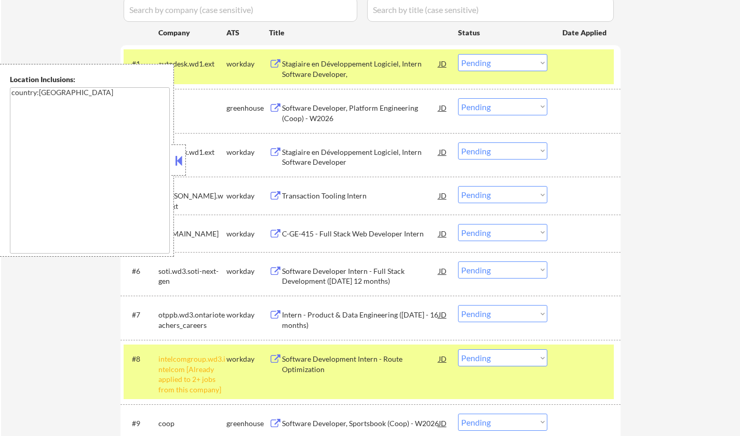
click at [183, 163] on button at bounding box center [178, 161] width 11 height 16
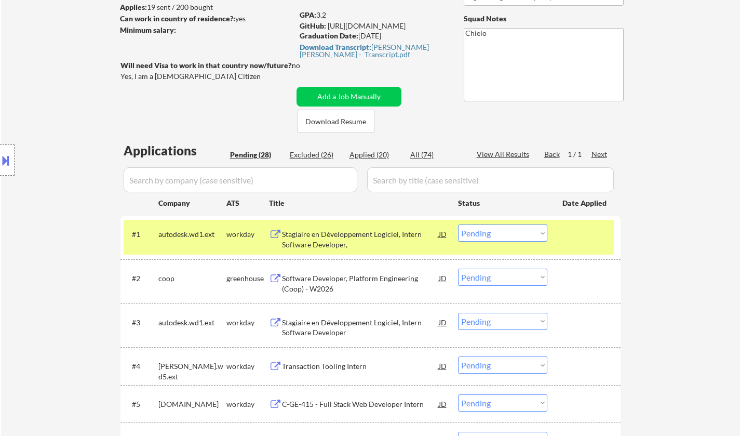
scroll to position [52, 0]
